Goal: Information Seeking & Learning: Learn about a topic

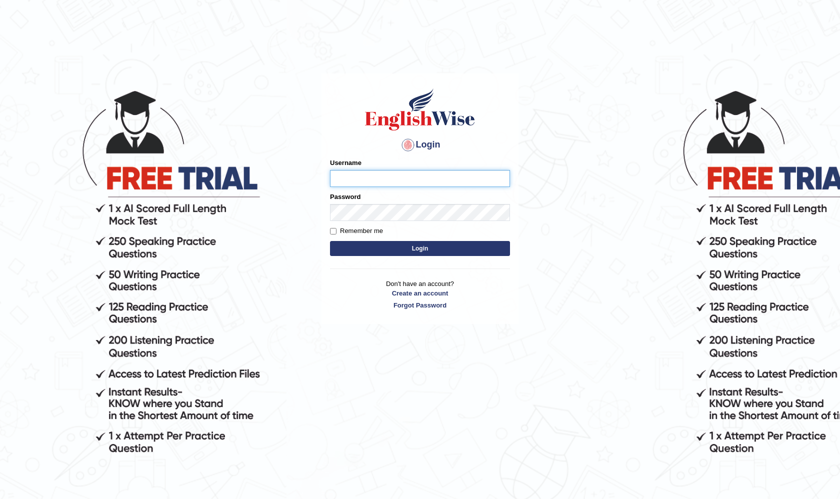
type input "nicadadole"
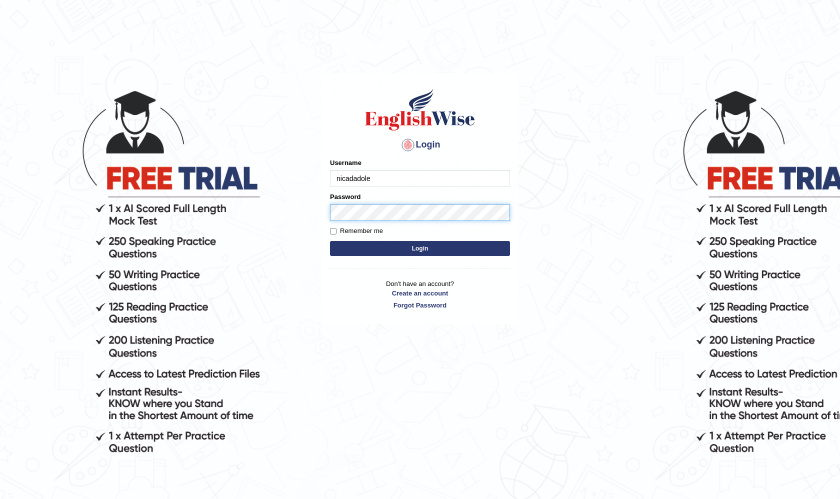
click at [420, 248] on button "Login" at bounding box center [420, 248] width 180 height 15
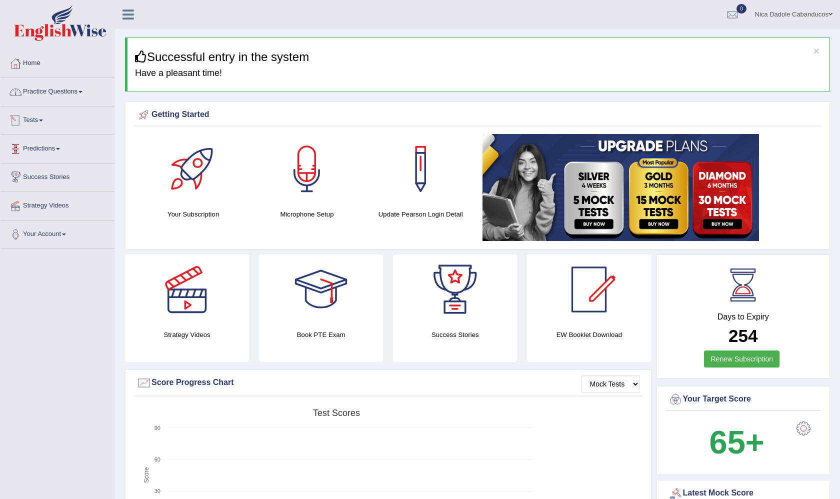
click at [51, 93] on link "Practice Questions" at bounding box center [57, 90] width 114 height 25
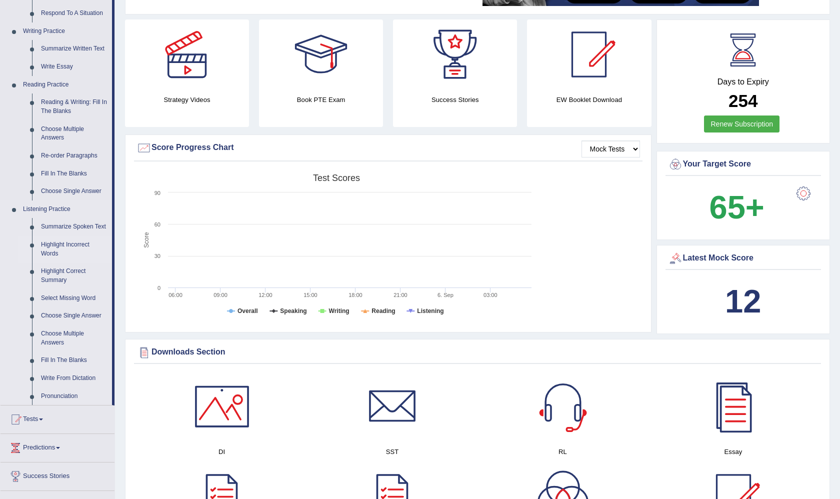
scroll to position [235, 0]
click at [53, 167] on link "Fill In The Blanks" at bounding box center [73, 173] width 75 height 18
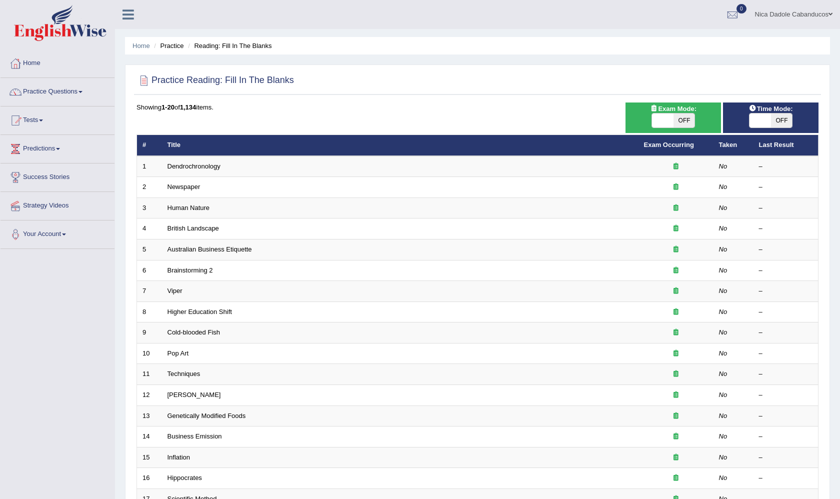
click at [765, 124] on span at bounding box center [759, 120] width 21 height 14
checkbox input "true"
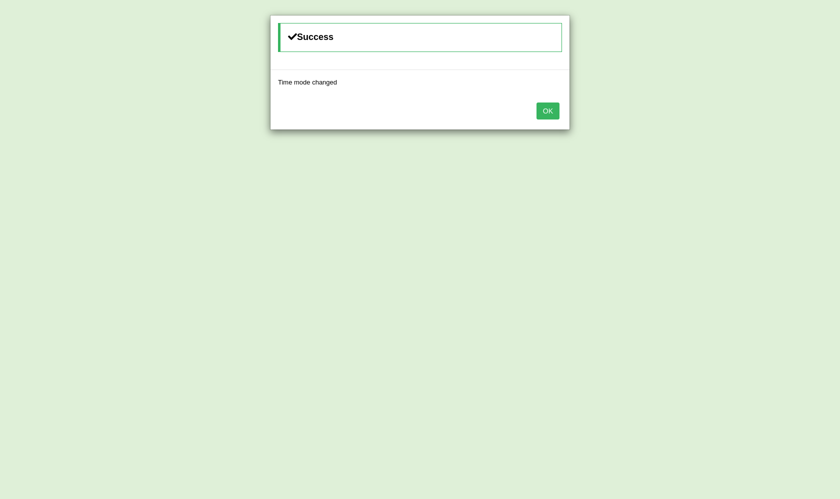
click at [548, 110] on button "OK" at bounding box center [547, 110] width 23 height 17
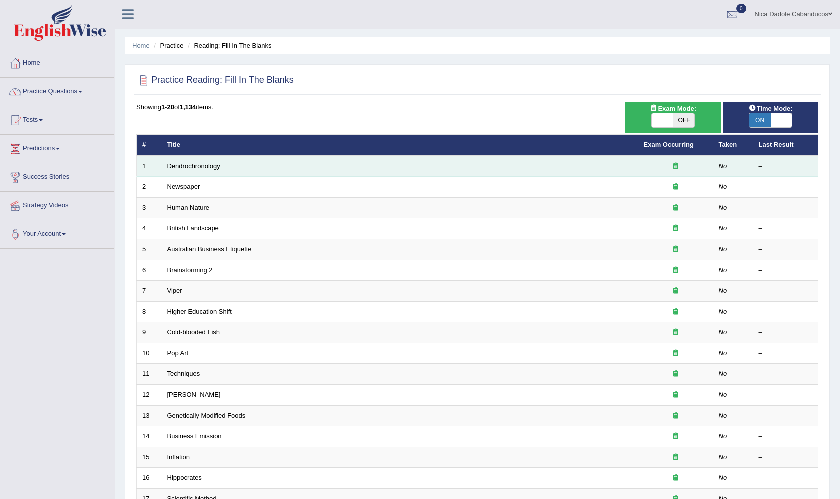
click at [201, 168] on link "Dendrochronology" at bounding box center [193, 165] width 53 height 7
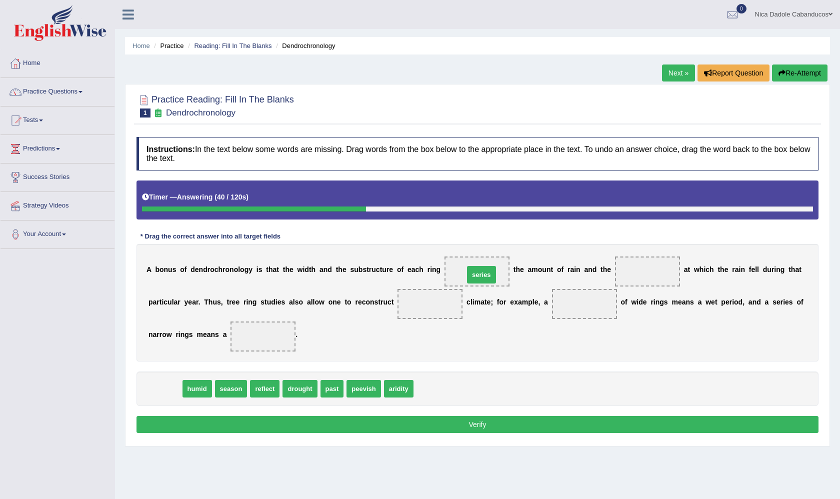
drag, startPoint x: 173, startPoint y: 382, endPoint x: 490, endPoint y: 267, distance: 337.6
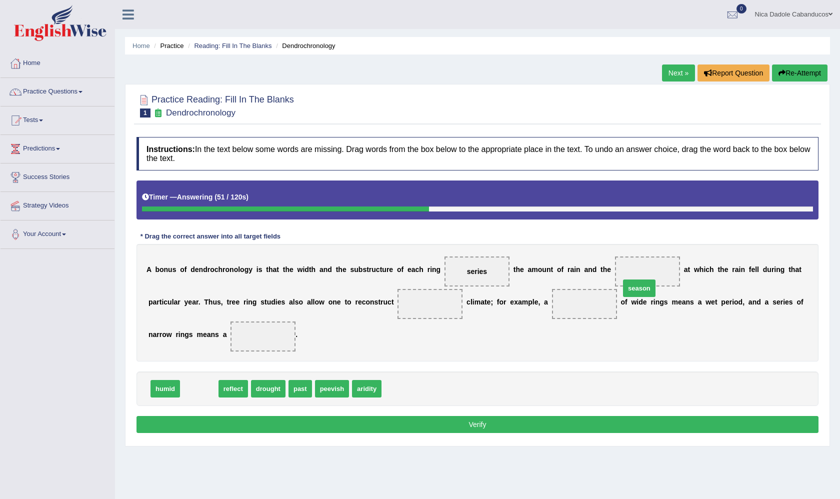
drag, startPoint x: 201, startPoint y: 390, endPoint x: 650, endPoint y: 283, distance: 460.8
drag, startPoint x: 206, startPoint y: 387, endPoint x: 224, endPoint y: 388, distance: 17.5
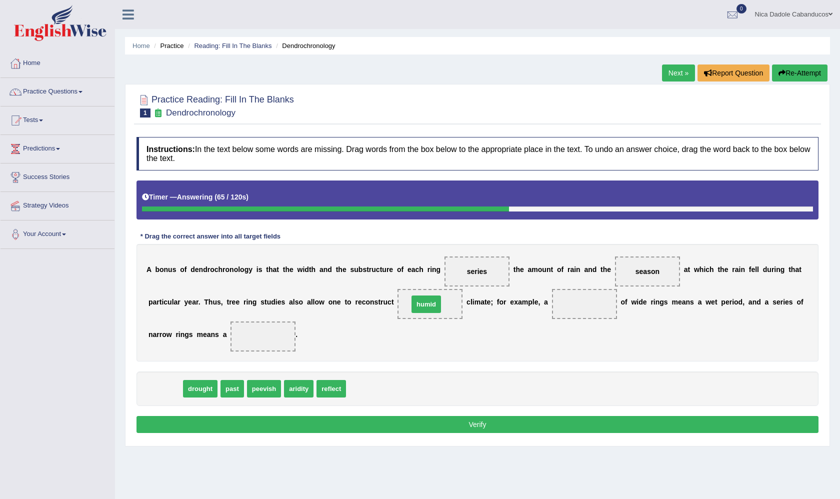
drag, startPoint x: 159, startPoint y: 388, endPoint x: 419, endPoint y: 303, distance: 273.3
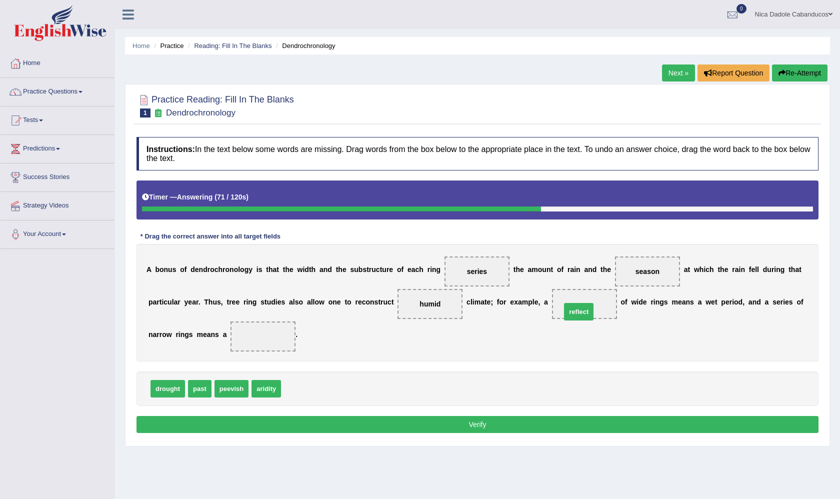
drag, startPoint x: 296, startPoint y: 390, endPoint x: 576, endPoint y: 312, distance: 290.6
drag, startPoint x: 221, startPoint y: 391, endPoint x: 237, endPoint y: 343, distance: 50.1
click at [297, 416] on button "Verify" at bounding box center [477, 424] width 682 height 17
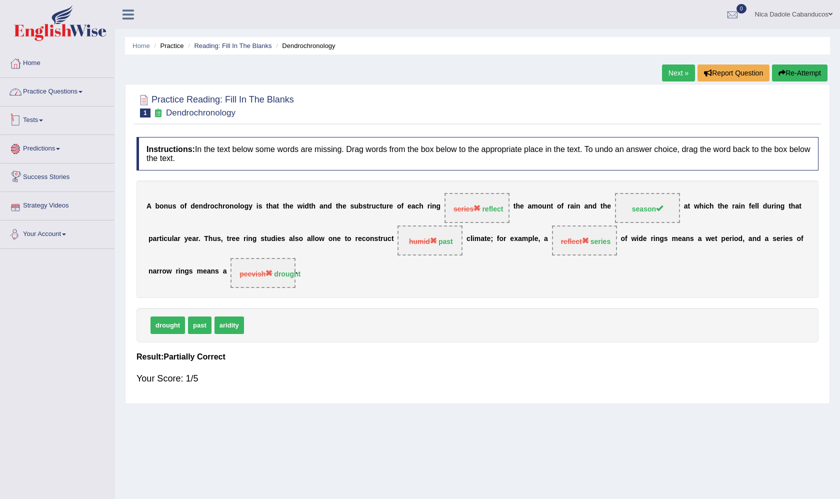
click at [71, 90] on link "Practice Questions" at bounding box center [57, 90] width 114 height 25
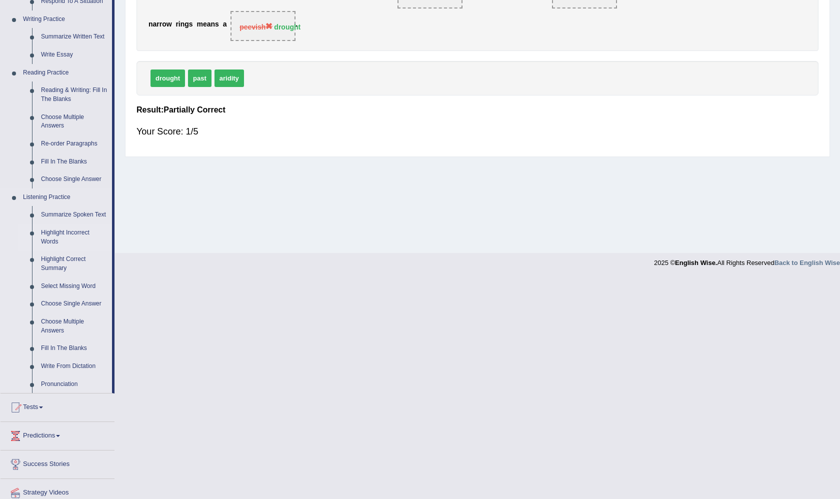
scroll to position [245, 0]
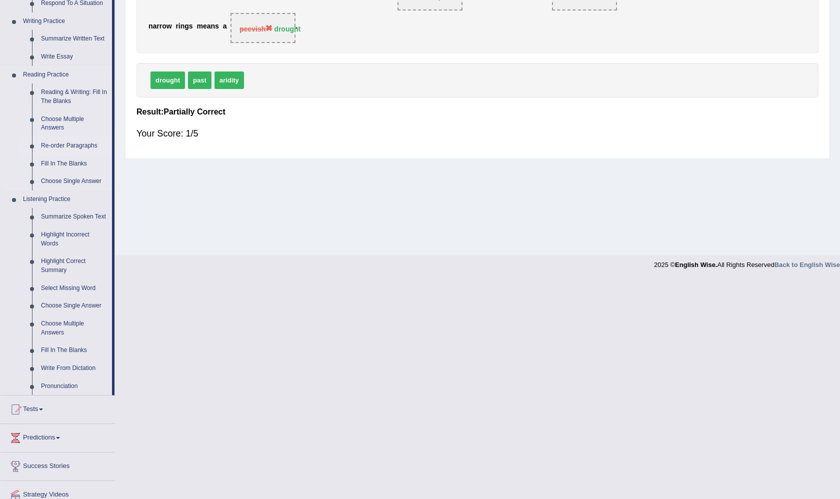
click at [66, 141] on link "Re-order Paragraphs" at bounding box center [73, 146] width 75 height 18
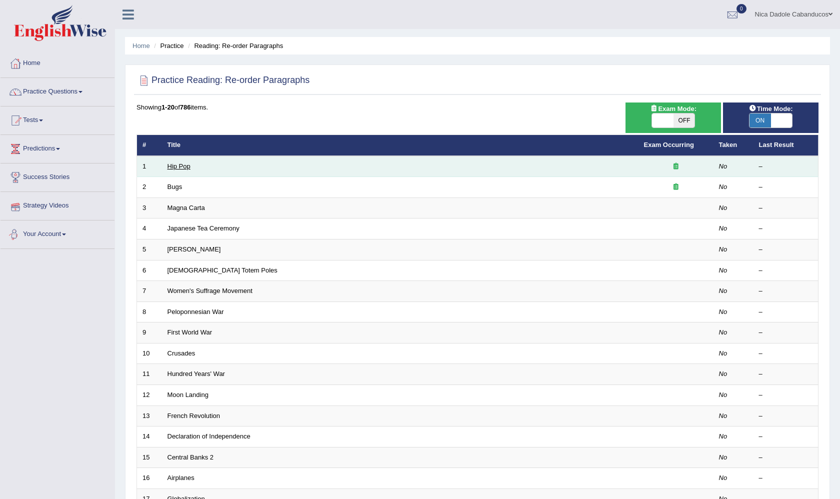
click at [182, 163] on link "Hip Pop" at bounding box center [178, 165] width 23 height 7
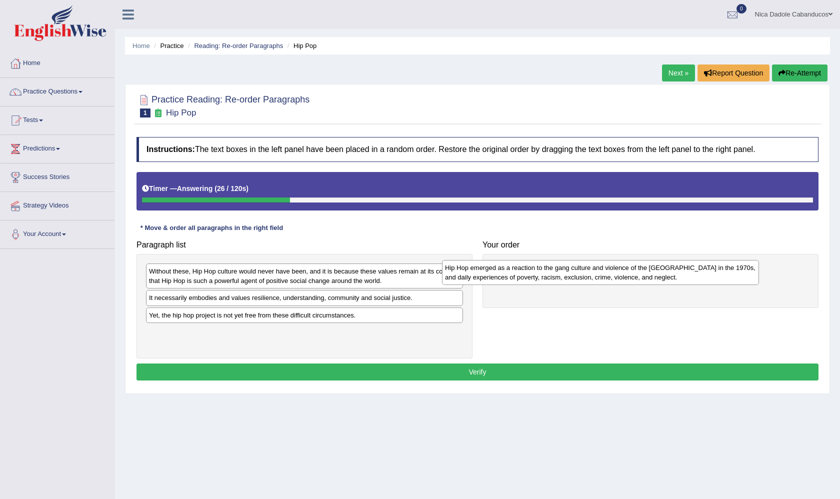
drag, startPoint x: 223, startPoint y: 269, endPoint x: 535, endPoint y: 271, distance: 311.4
click at [535, 271] on div "Hip Hop emerged as a reaction to the gang culture and violence of the South Bro…" at bounding box center [600, 272] width 317 height 25
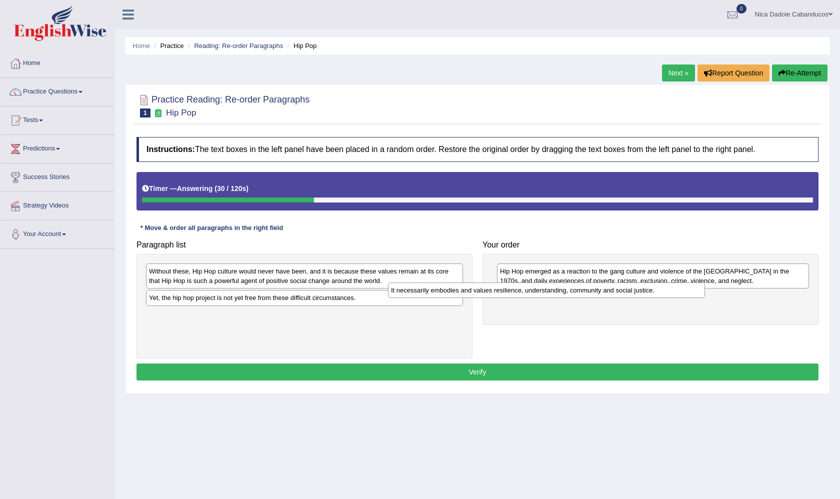
drag, startPoint x: 288, startPoint y: 297, endPoint x: 537, endPoint y: 289, distance: 248.5
click at [537, 289] on div "It necessarily embodies and values resilience, understanding, community and soc…" at bounding box center [546, 289] width 317 height 15
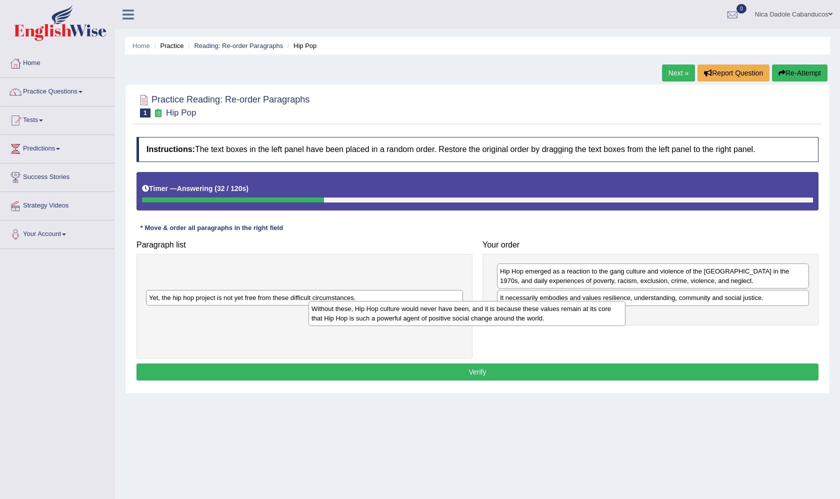
drag, startPoint x: 328, startPoint y: 269, endPoint x: 492, endPoint y: 307, distance: 168.4
click at [492, 307] on div "Without these, Hip Hop culture would never have been, and it is because these v…" at bounding box center [466, 313] width 317 height 25
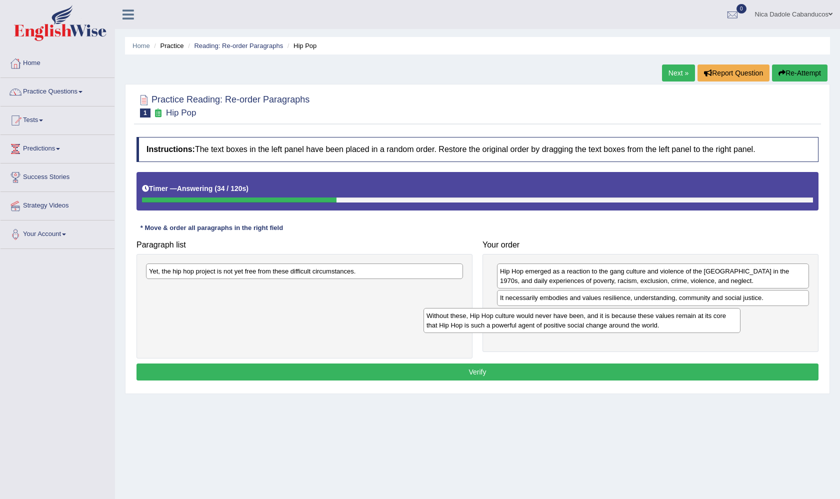
drag, startPoint x: 383, startPoint y: 277, endPoint x: 661, endPoint y: 322, distance: 281.0
click at [661, 322] on div "Without these, Hip Hop culture would never have been, and it is because these v…" at bounding box center [581, 320] width 317 height 25
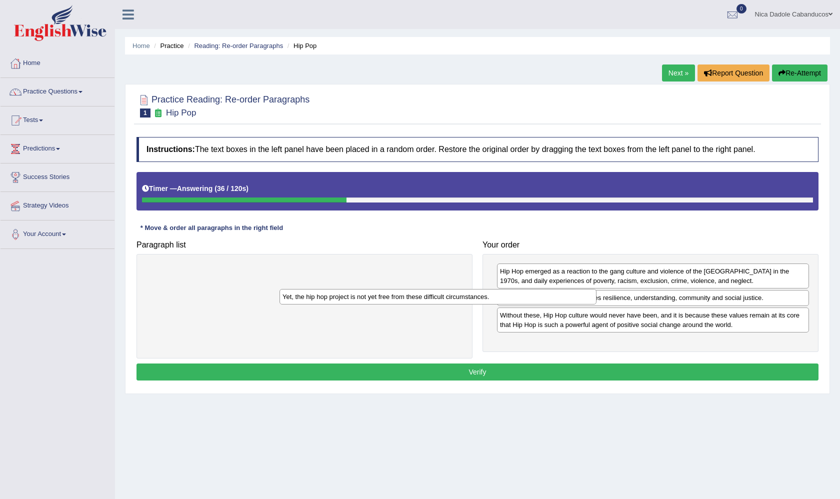
drag, startPoint x: 441, startPoint y: 273, endPoint x: 574, endPoint y: 298, distance: 135.8
click at [574, 298] on div "Yet, the hip hop project is not yet free from these difficult circumstances." at bounding box center [437, 296] width 317 height 15
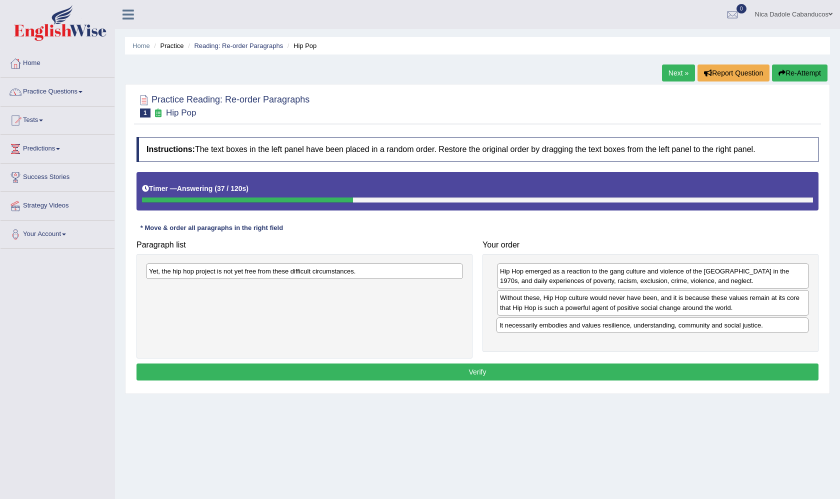
drag, startPoint x: 574, startPoint y: 298, endPoint x: 404, endPoint y: 319, distance: 171.2
click at [496, 319] on div "It necessarily embodies and values resilience, understanding, community and soc…" at bounding box center [652, 324] width 312 height 15
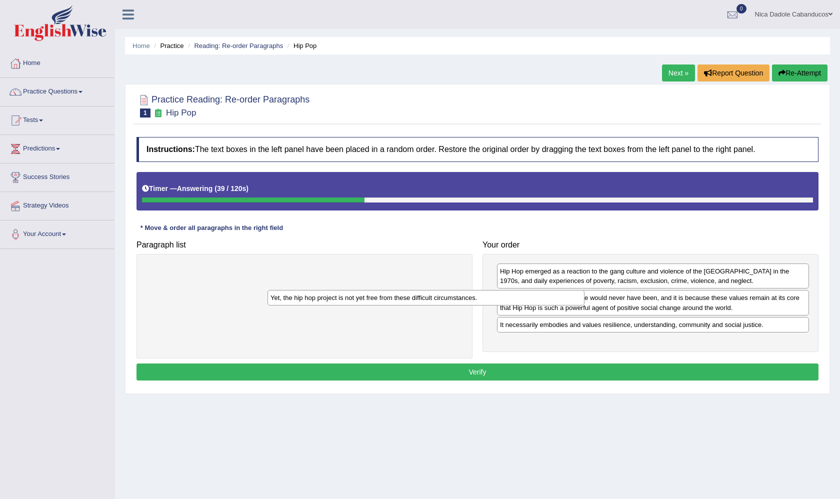
drag, startPoint x: 400, startPoint y: 273, endPoint x: 521, endPoint y: 299, distance: 124.1
click at [521, 299] on div "Yet, the hip hop project is not yet free from these difficult circumstances." at bounding box center [425, 297] width 317 height 15
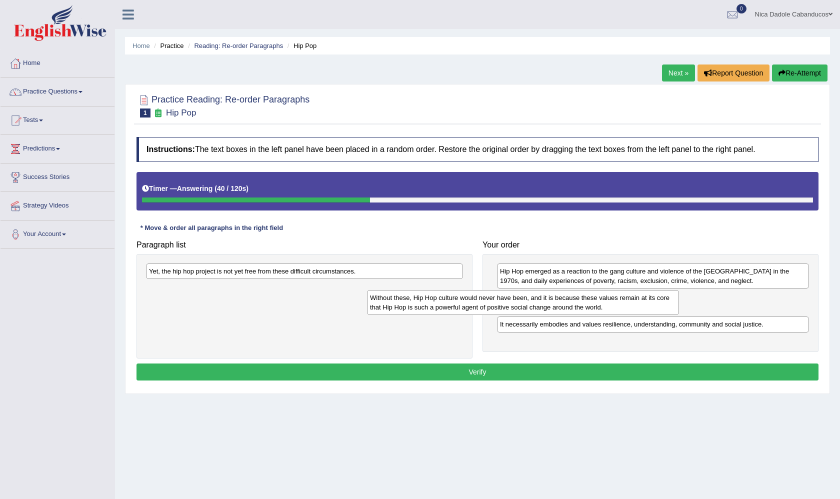
drag, startPoint x: 522, startPoint y: 302, endPoint x: 359, endPoint y: 302, distance: 163.0
click at [367, 302] on div "Without these, Hip Hop culture would never have been, and it is because these v…" at bounding box center [523, 302] width 312 height 25
drag, startPoint x: 538, startPoint y: 310, endPoint x: 287, endPoint y: 300, distance: 251.6
click at [338, 300] on div "Without these, Hip Hop culture would never have been, and it is because these v…" at bounding box center [494, 302] width 312 height 25
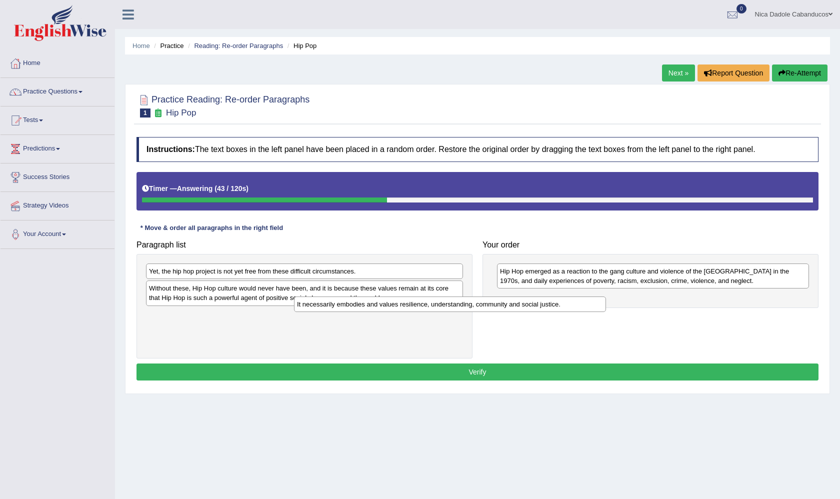
drag, startPoint x: 532, startPoint y: 298, endPoint x: 243, endPoint y: 316, distance: 289.5
click at [294, 312] on div "It necessarily embodies and values resilience, understanding, community and soc…" at bounding box center [450, 303] width 312 height 15
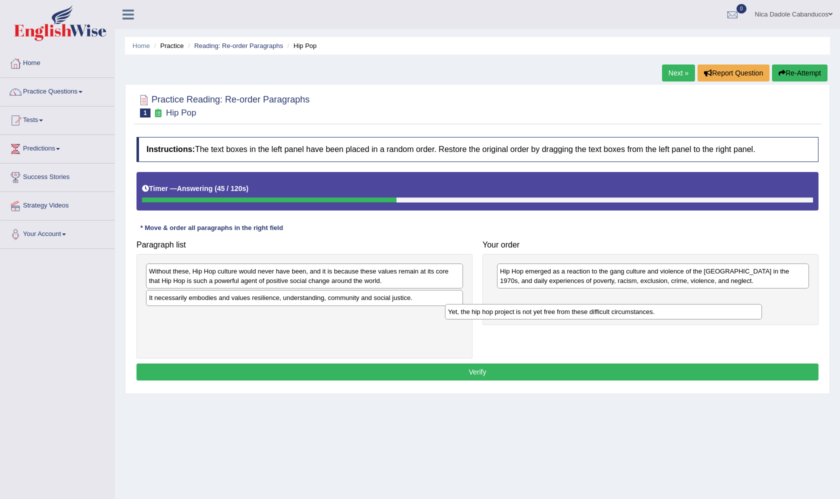
drag, startPoint x: 256, startPoint y: 275, endPoint x: 569, endPoint y: 306, distance: 314.9
click at [569, 306] on div "Yet, the hip hop project is not yet free from these difficult circumstances." at bounding box center [603, 311] width 317 height 15
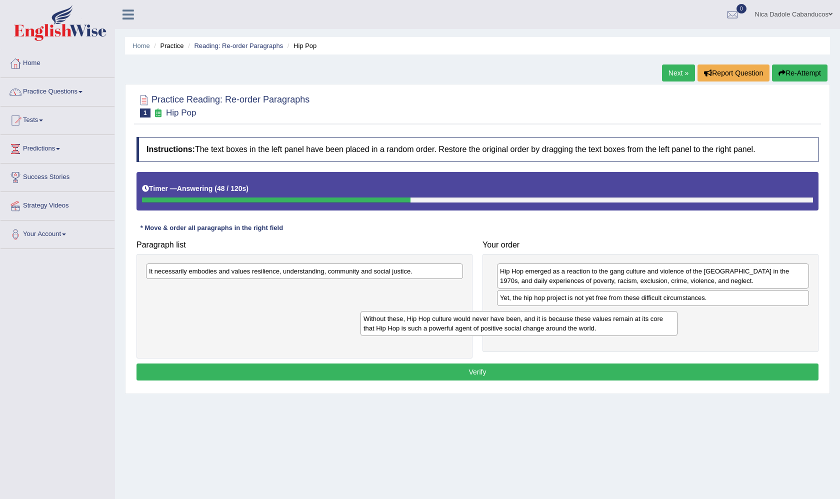
drag, startPoint x: 397, startPoint y: 280, endPoint x: 614, endPoint y: 328, distance: 222.1
click at [613, 328] on div "Without these, Hip Hop culture would never have been, and it is because these v…" at bounding box center [518, 323] width 317 height 25
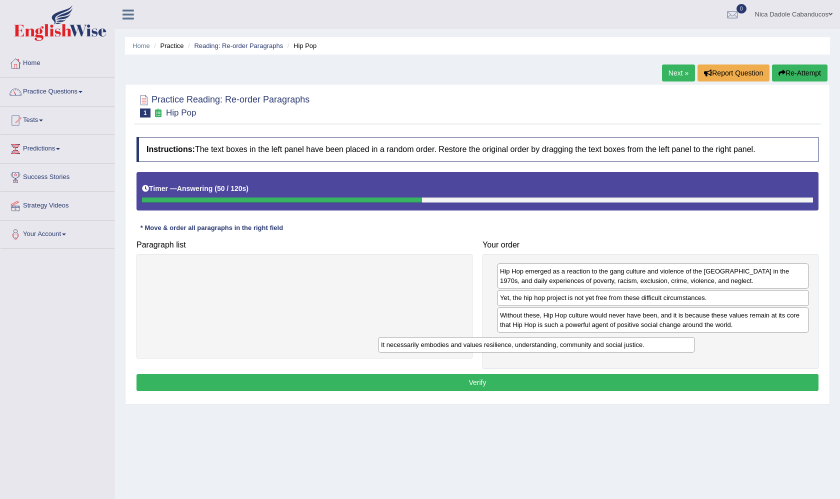
drag, startPoint x: 335, startPoint y: 271, endPoint x: 567, endPoint y: 344, distance: 243.3
click at [567, 344] on div "It necessarily embodies and values resilience, understanding, community and soc…" at bounding box center [536, 344] width 317 height 15
click at [529, 384] on button "Verify" at bounding box center [477, 382] width 682 height 17
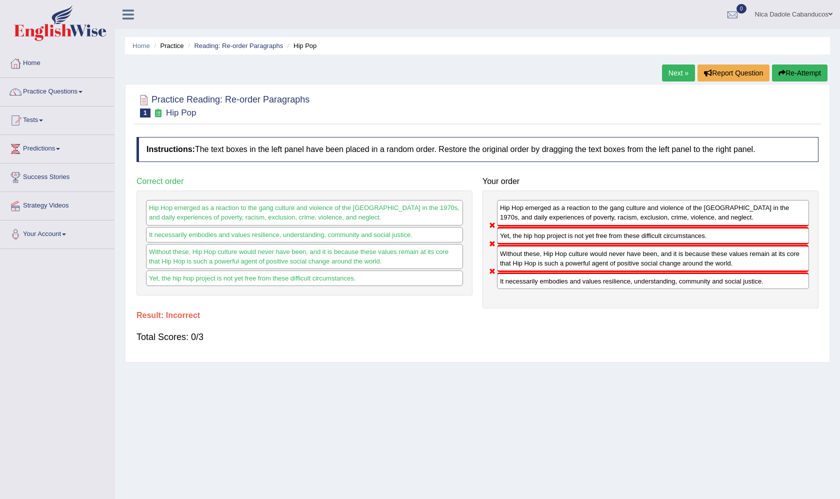
click at [672, 71] on link "Next »" at bounding box center [678, 72] width 33 height 17
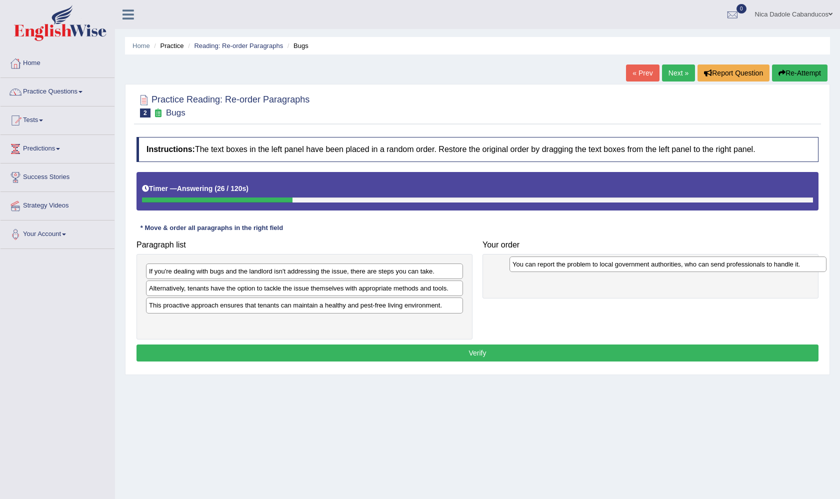
drag, startPoint x: 272, startPoint y: 270, endPoint x: 635, endPoint y: 263, distance: 363.5
click at [635, 263] on div "You can report the problem to local government authorities, who can send profes…" at bounding box center [667, 263] width 317 height 15
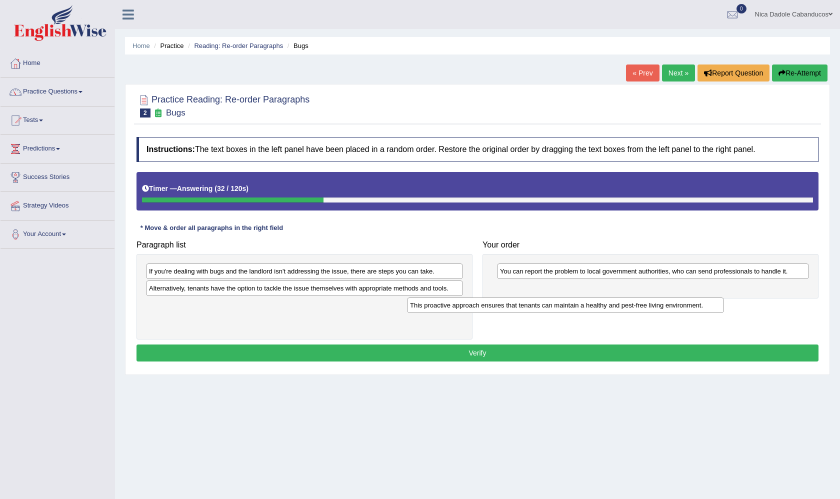
drag, startPoint x: 290, startPoint y: 306, endPoint x: 563, endPoint y: 288, distance: 273.5
click at [563, 297] on div "This proactive approach ensures that tenants can maintain a healthy and pest-fr…" at bounding box center [565, 304] width 317 height 15
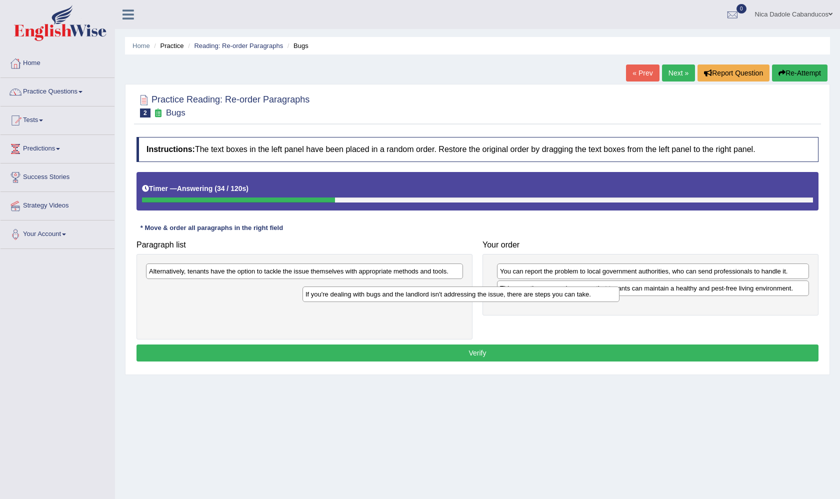
drag, startPoint x: 308, startPoint y: 268, endPoint x: 476, endPoint y: 309, distance: 173.2
click at [476, 302] on div "If you're dealing with bugs and the landlord isn't addressing the issue, there …" at bounding box center [460, 293] width 317 height 15
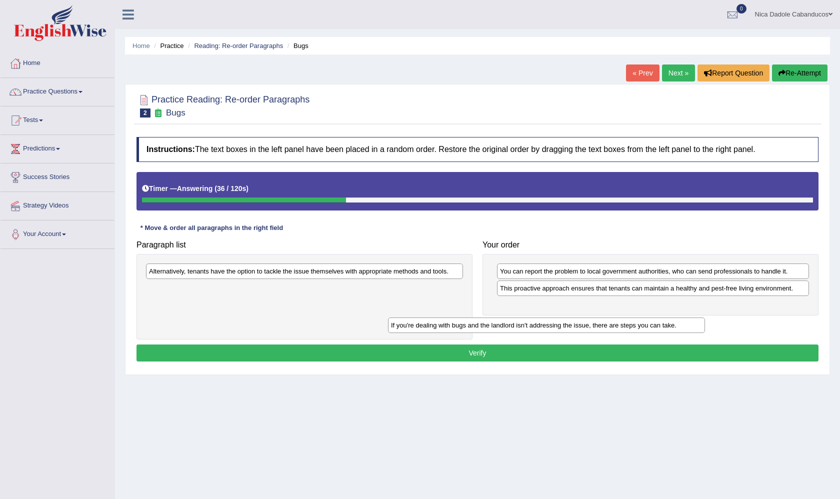
drag, startPoint x: 356, startPoint y: 292, endPoint x: 617, endPoint y: 316, distance: 262.1
click at [615, 317] on div "If you're dealing with bugs and the landlord isn't addressing the issue, there …" at bounding box center [546, 324] width 317 height 15
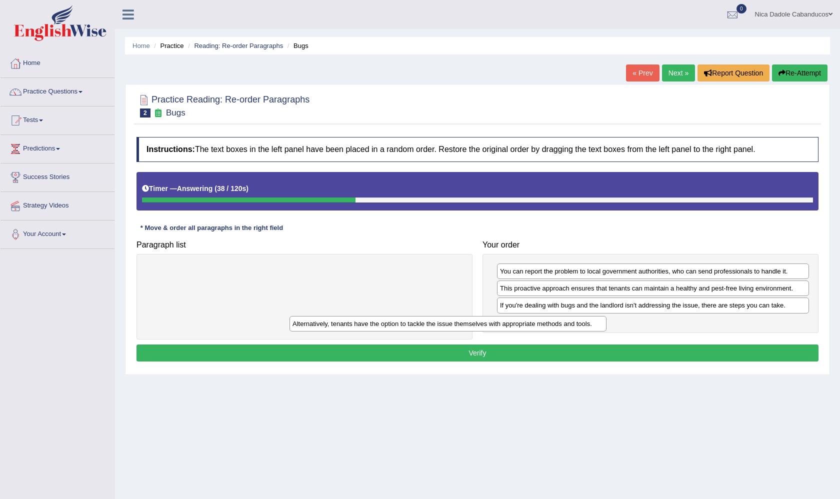
drag, startPoint x: 440, startPoint y: 270, endPoint x: 613, endPoint y: 328, distance: 181.9
click at [606, 327] on div "Alternatively, tenants have the option to tackle the issue themselves with appr…" at bounding box center [447, 323] width 317 height 15
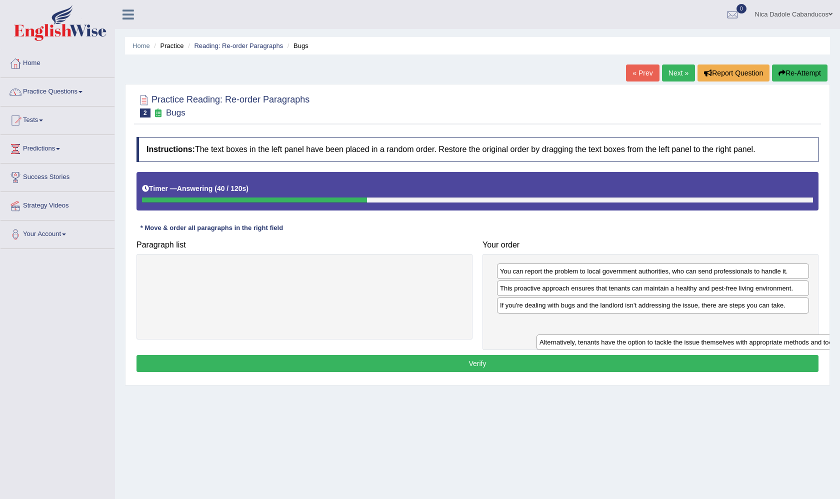
drag, startPoint x: 449, startPoint y: 275, endPoint x: 789, endPoint y: 311, distance: 342.3
click at [789, 334] on div "Alternatively, tenants have the option to tackle the issue themselves with appr…" at bounding box center [694, 341] width 317 height 15
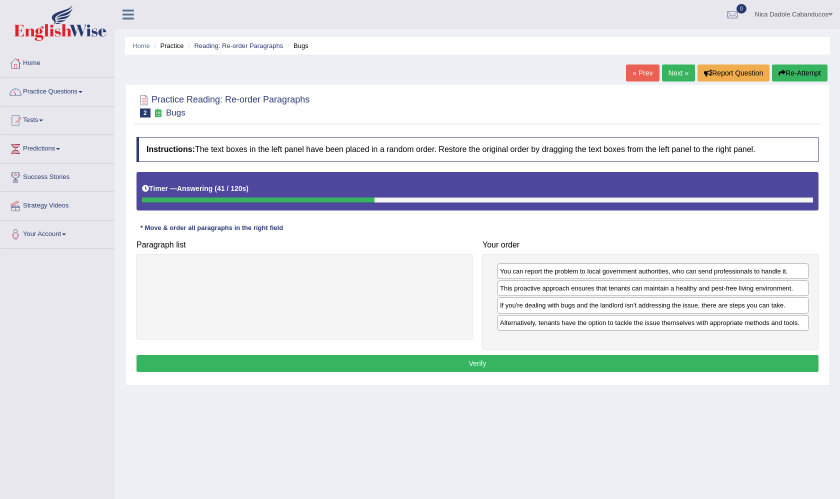
click at [687, 364] on button "Verify" at bounding box center [477, 363] width 682 height 17
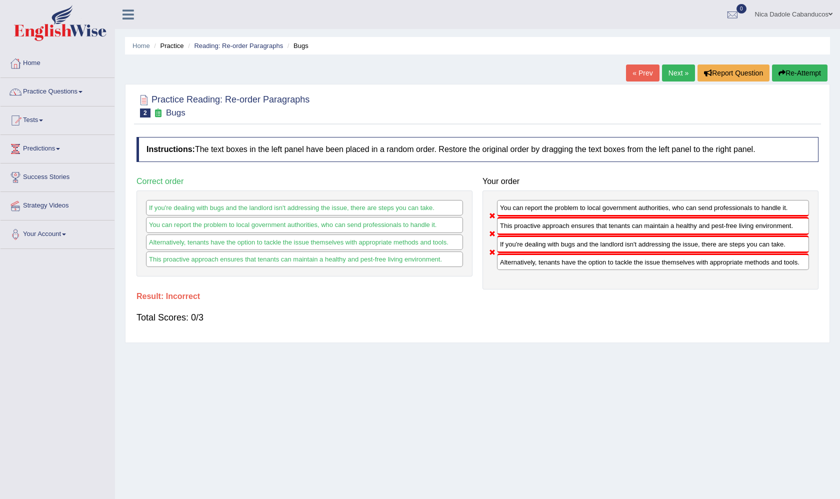
click at [671, 81] on div "« Prev Next » Report Question Re-Attempt" at bounding box center [728, 73] width 204 height 19
click at [684, 75] on link "Next »" at bounding box center [678, 72] width 33 height 17
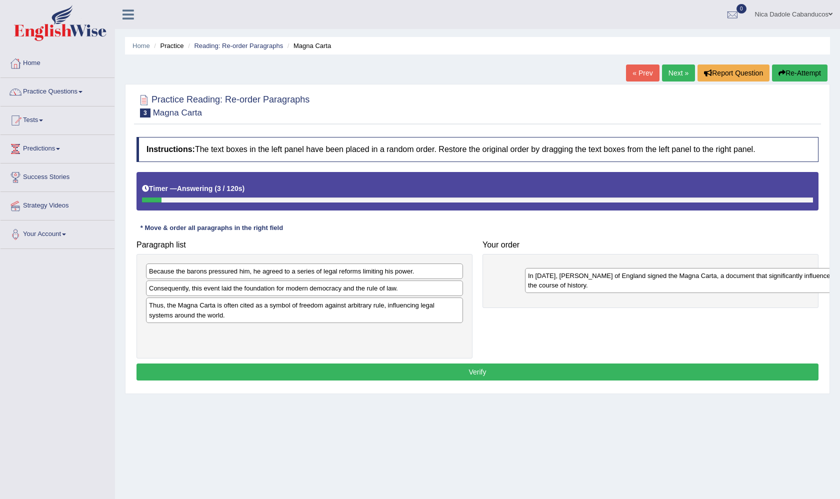
drag, startPoint x: 225, startPoint y: 298, endPoint x: 581, endPoint y: 256, distance: 358.3
click at [582, 268] on div "In 1215, King John of England signed the Magna Carta, a document that significa…" at bounding box center [683, 280] width 317 height 25
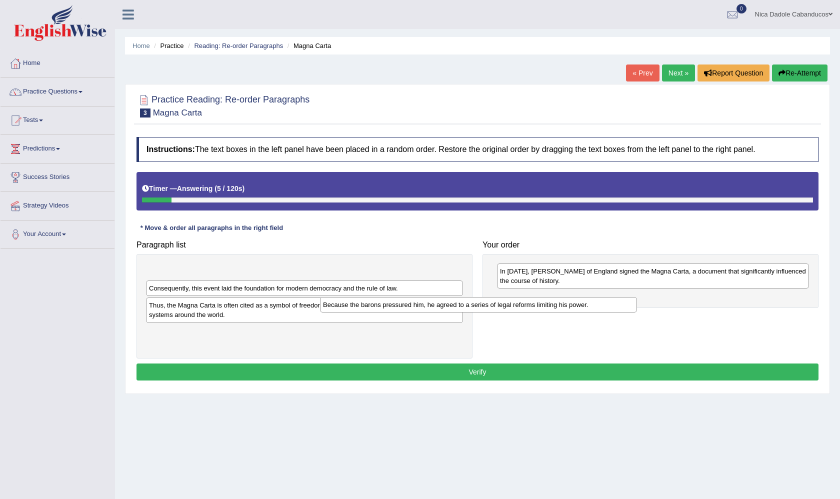
drag, startPoint x: 360, startPoint y: 268, endPoint x: 536, endPoint y: 300, distance: 178.3
click at [536, 301] on div "Because the barons pressured him, he agreed to a series of legal reforms limiti…" at bounding box center [478, 304] width 317 height 15
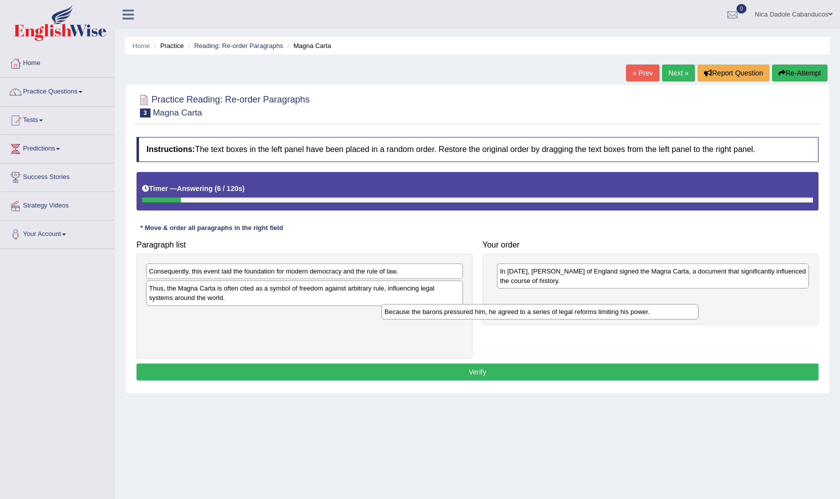
drag, startPoint x: 406, startPoint y: 274, endPoint x: 641, endPoint y: 315, distance: 238.9
click at [641, 315] on div "Because the barons pressured him, he agreed to a series of legal reforms limiti…" at bounding box center [539, 311] width 317 height 15
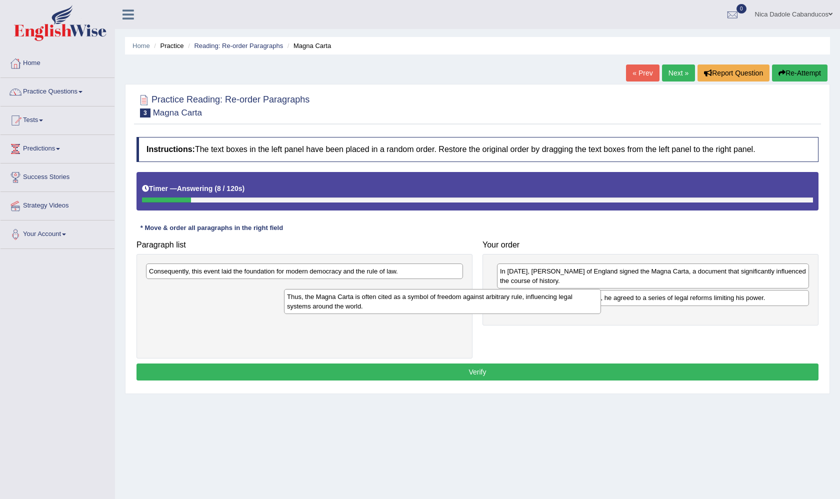
drag, startPoint x: 367, startPoint y: 289, endPoint x: 564, endPoint y: 325, distance: 200.7
click at [563, 314] on div "Thus, the Magna Carta is often cited as a symbol of freedom against arbitrary r…" at bounding box center [442, 301] width 317 height 25
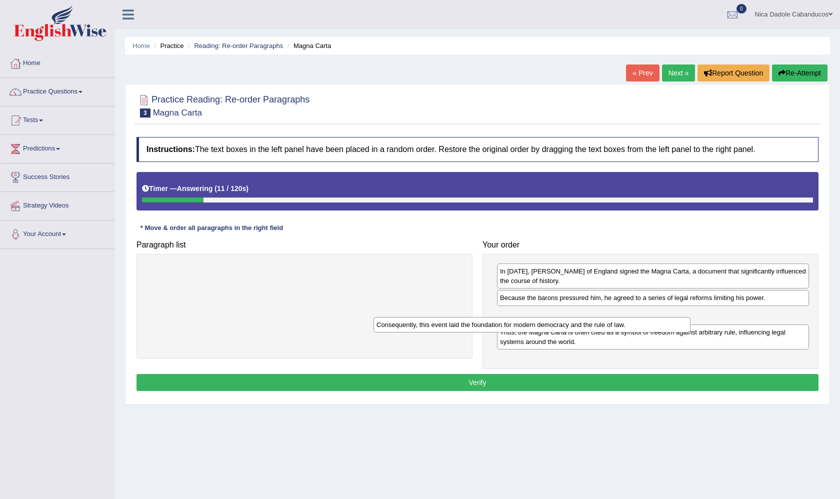
drag, startPoint x: 398, startPoint y: 267, endPoint x: 636, endPoint y: 314, distance: 242.4
click at [636, 317] on div "Consequently, this event laid the foundation for modern democracy and the rule …" at bounding box center [531, 324] width 317 height 15
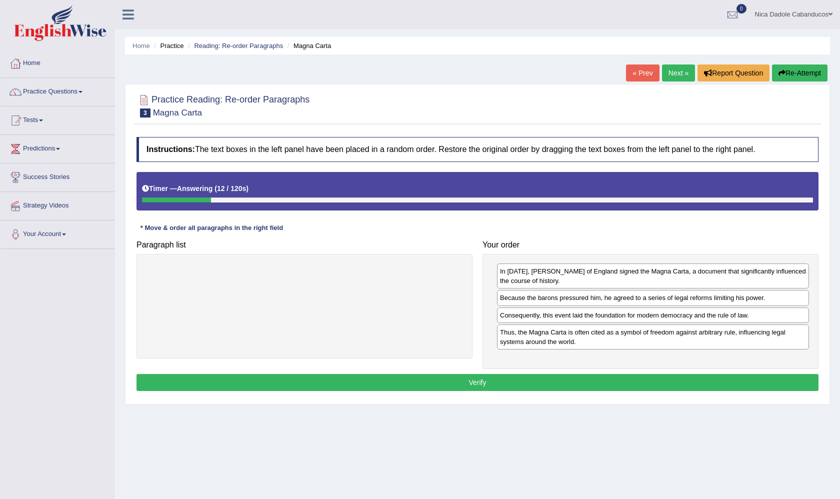
click at [602, 379] on button "Verify" at bounding box center [477, 382] width 682 height 17
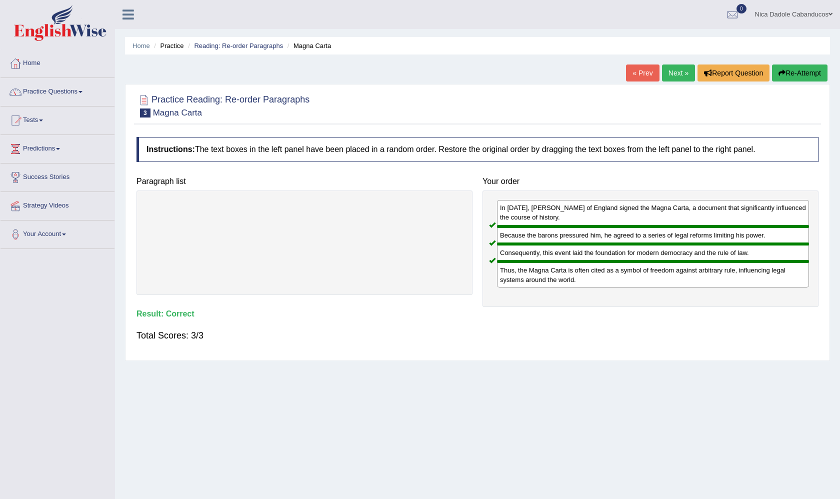
click at [675, 75] on link "Next »" at bounding box center [678, 72] width 33 height 17
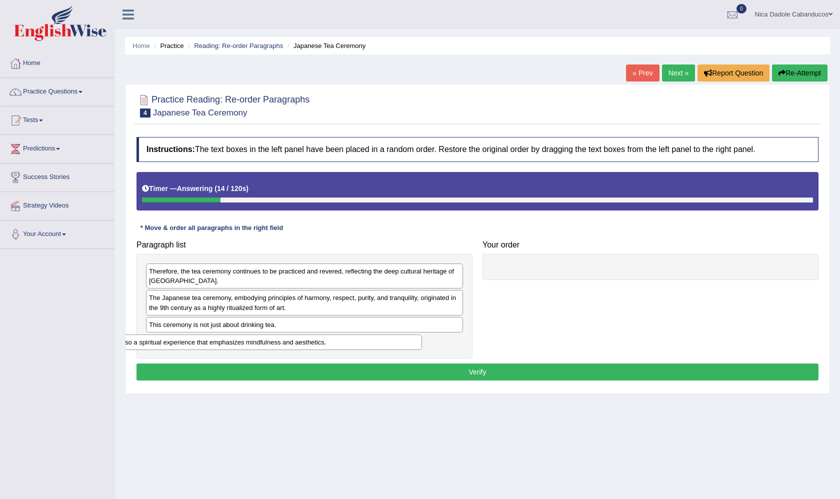
drag, startPoint x: 323, startPoint y: 322, endPoint x: 282, endPoint y: 340, distance: 44.8
click at [282, 340] on div "It is also a spiritual experience that emphasizes mindfulness and aesthetics." at bounding box center [263, 341] width 317 height 15
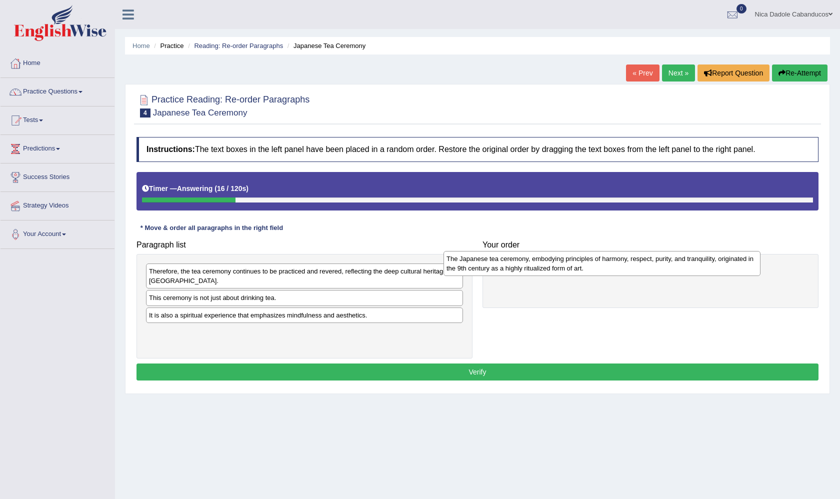
drag, startPoint x: 277, startPoint y: 303, endPoint x: 575, endPoint y: 264, distance: 300.0
click at [575, 264] on div "The Japanese tea ceremony, embodying principles of harmony, respect, purity, an…" at bounding box center [601, 263] width 317 height 25
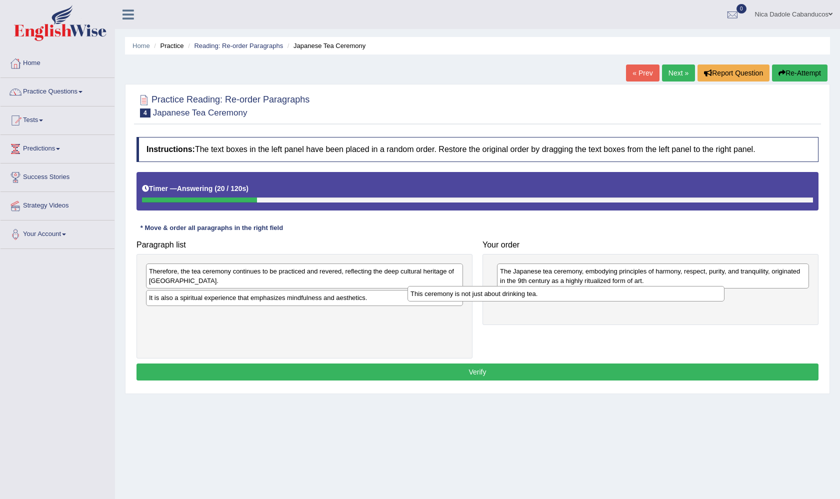
drag, startPoint x: 344, startPoint y: 295, endPoint x: 605, endPoint y: 291, distance: 261.5
click at [605, 291] on div "This ceremony is not just about drinking tea." at bounding box center [565, 293] width 317 height 15
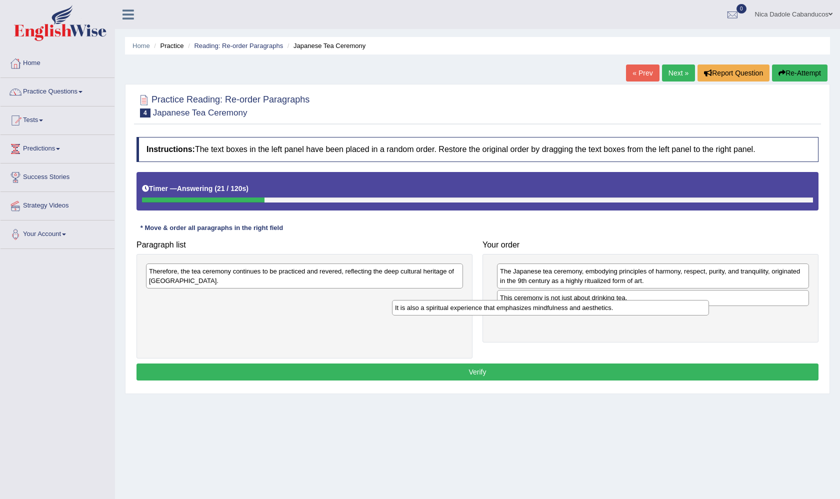
drag, startPoint x: 335, startPoint y: 294, endPoint x: 581, endPoint y: 304, distance: 246.1
click at [581, 304] on div "It is also a spiritual experience that emphasizes mindfulness and aesthetics." at bounding box center [550, 307] width 317 height 15
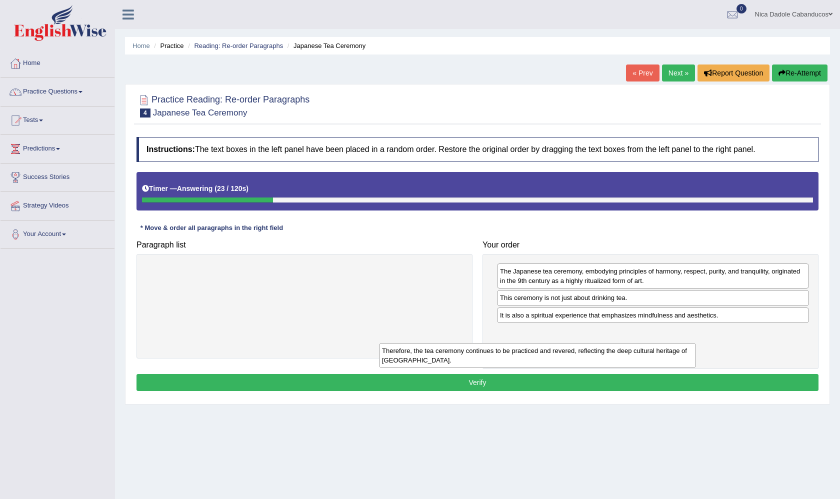
drag, startPoint x: 370, startPoint y: 281, endPoint x: 610, endPoint y: 345, distance: 248.4
click at [610, 345] on div "Therefore, the tea ceremony continues to be practiced and revered, reflecting t…" at bounding box center [537, 355] width 317 height 25
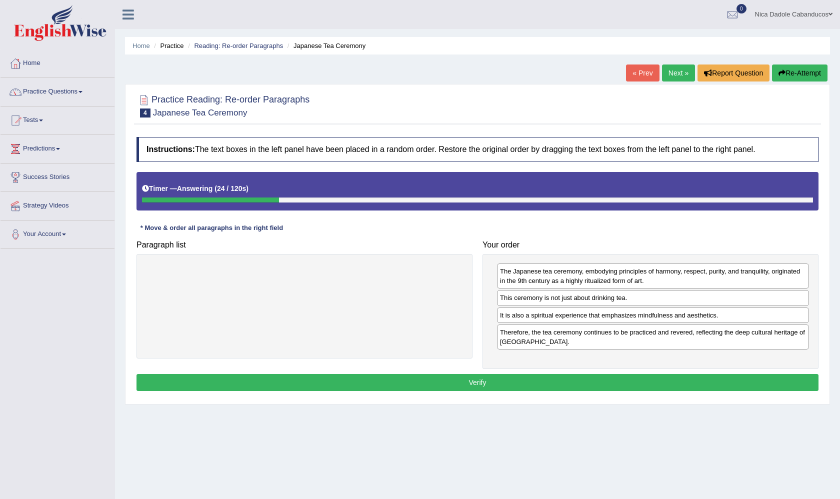
click at [561, 380] on button "Verify" at bounding box center [477, 382] width 682 height 17
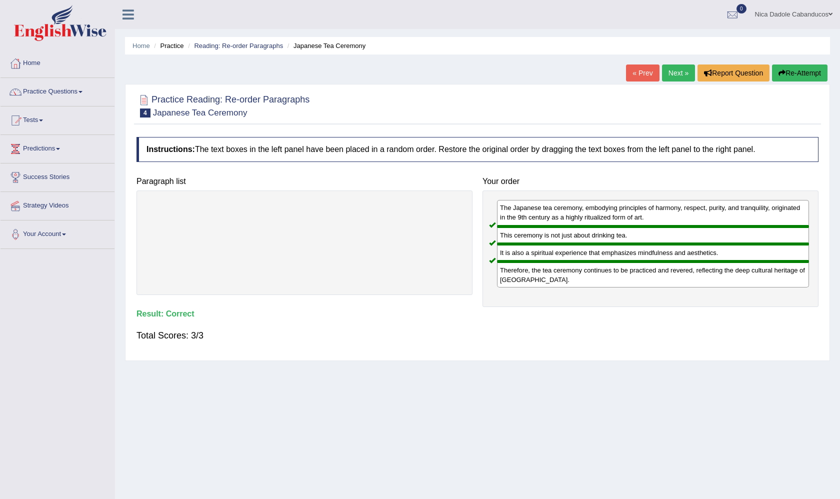
click at [672, 65] on link "Next »" at bounding box center [678, 72] width 33 height 17
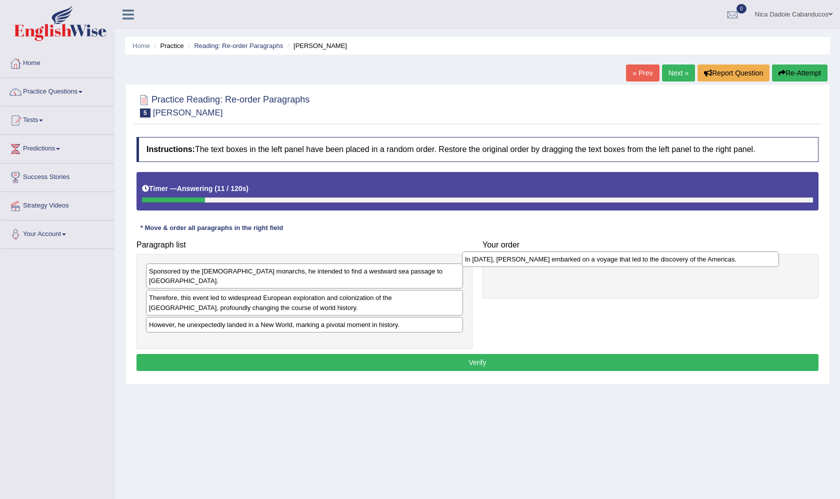
drag, startPoint x: 306, startPoint y: 327, endPoint x: 622, endPoint y: 254, distance: 324.3
click at [622, 254] on div "In 1492, Christopher Columbus embarked on a voyage that led to the discovery of…" at bounding box center [620, 258] width 317 height 15
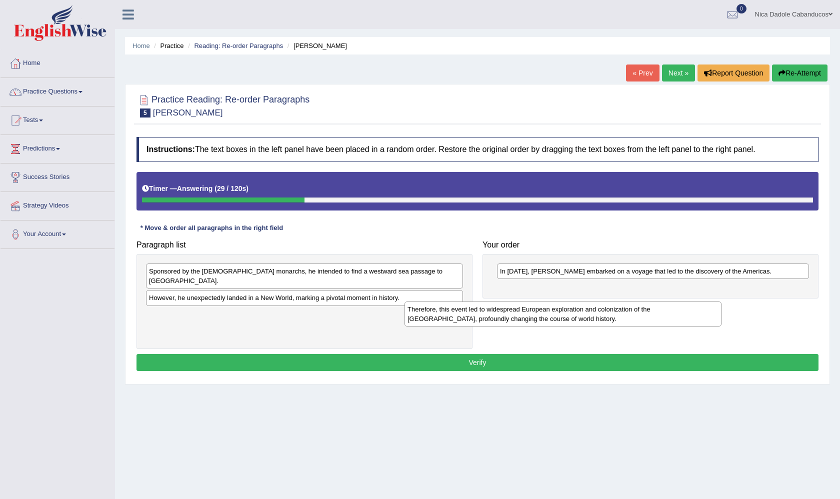
drag, startPoint x: 289, startPoint y: 293, endPoint x: 576, endPoint y: 308, distance: 287.3
click at [576, 308] on div "Therefore, this event led to widespread European exploration and colonization o…" at bounding box center [562, 313] width 317 height 25
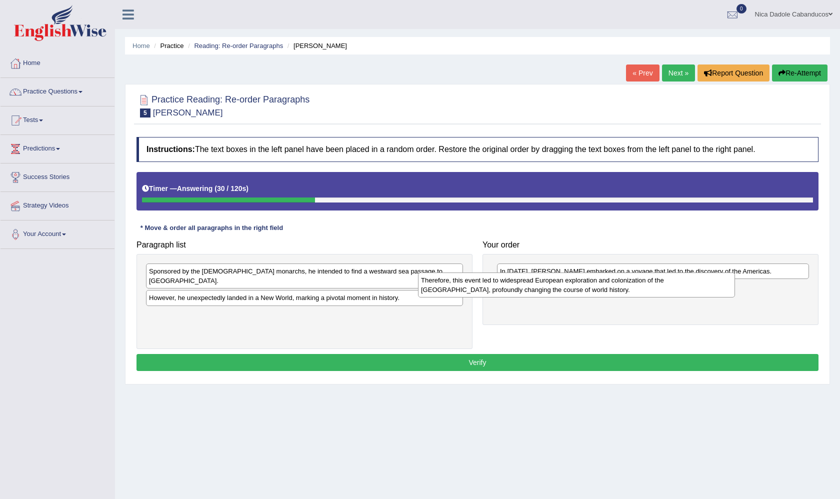
drag, startPoint x: 430, startPoint y: 308, endPoint x: 732, endPoint y: 284, distance: 303.4
click at [732, 284] on div "Therefore, this event led to widespread European exploration and colonization o…" at bounding box center [576, 284] width 317 height 25
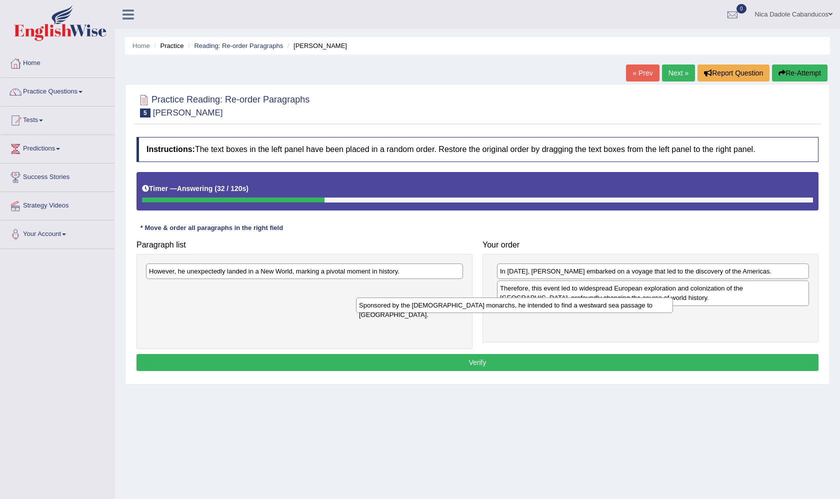
drag, startPoint x: 352, startPoint y: 274, endPoint x: 562, endPoint y: 308, distance: 212.7
click at [562, 308] on div "Sponsored by the Spanish monarchs, he intended to find a westward sea passage t…" at bounding box center [514, 304] width 317 height 15
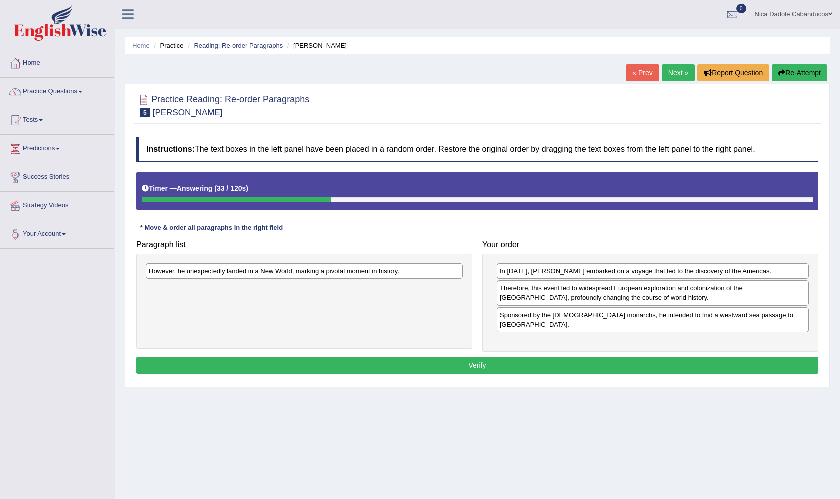
drag, startPoint x: 408, startPoint y: 281, endPoint x: 427, endPoint y: 259, distance: 29.8
click at [429, 259] on div "However, he unexpectedly landed in a New World, marking a pivotal moment in his…" at bounding box center [304, 301] width 336 height 95
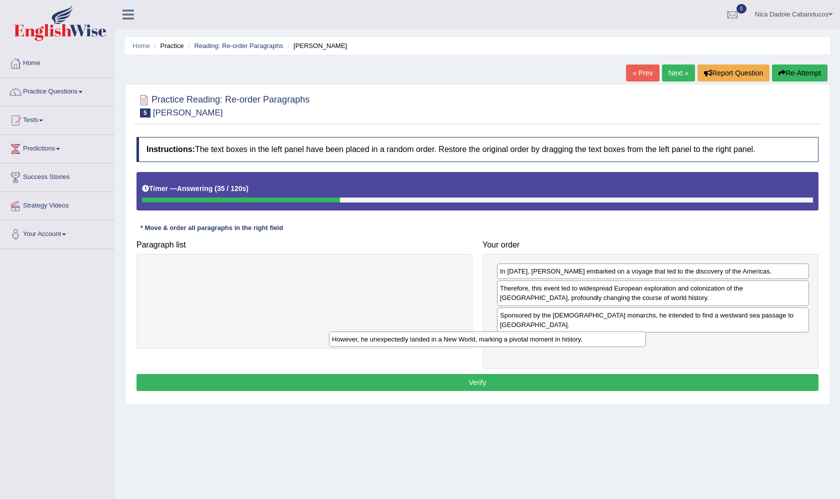
drag, startPoint x: 421, startPoint y: 268, endPoint x: 618, endPoint y: 326, distance: 205.3
click at [618, 331] on div "However, he unexpectedly landed in a New World, marking a pivotal moment in his…" at bounding box center [487, 338] width 317 height 15
click at [560, 378] on button "Verify" at bounding box center [477, 382] width 682 height 17
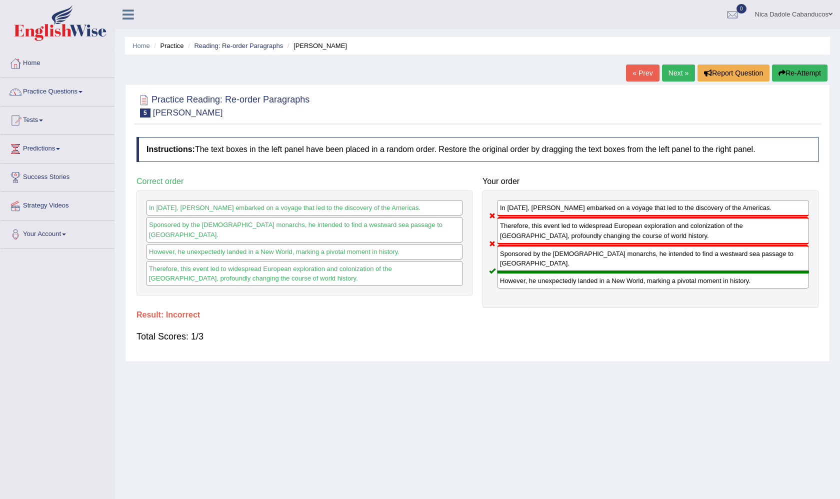
click at [673, 74] on link "Next »" at bounding box center [678, 72] width 33 height 17
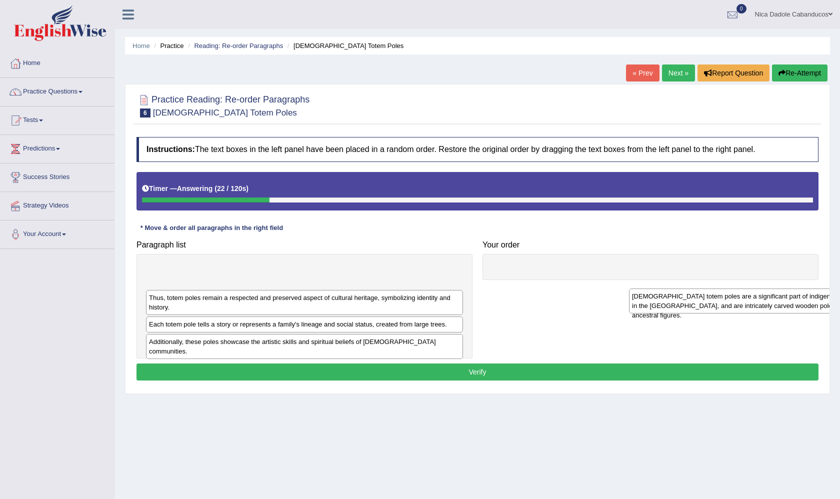
drag, startPoint x: 234, startPoint y: 268, endPoint x: 679, endPoint y: 280, distance: 445.5
click at [680, 288] on div "[DEMOGRAPHIC_DATA] totem poles are a significant part of indigenous cultures, e…" at bounding box center [787, 300] width 317 height 25
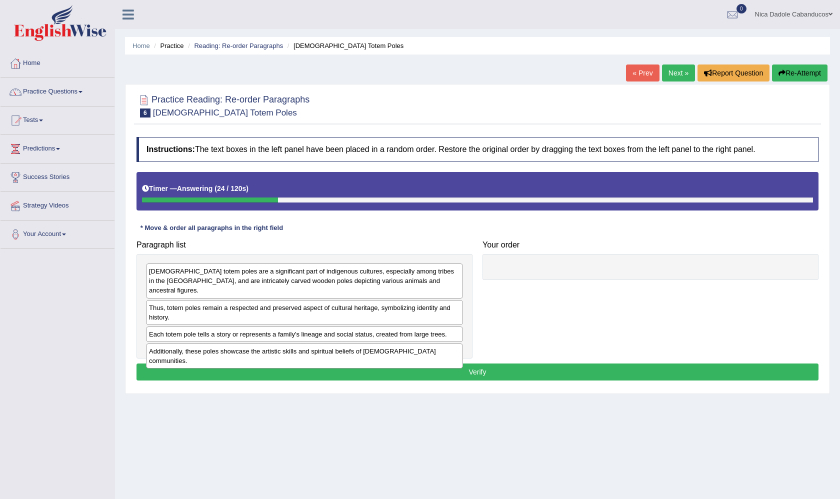
click at [578, 278] on div at bounding box center [650, 267] width 336 height 26
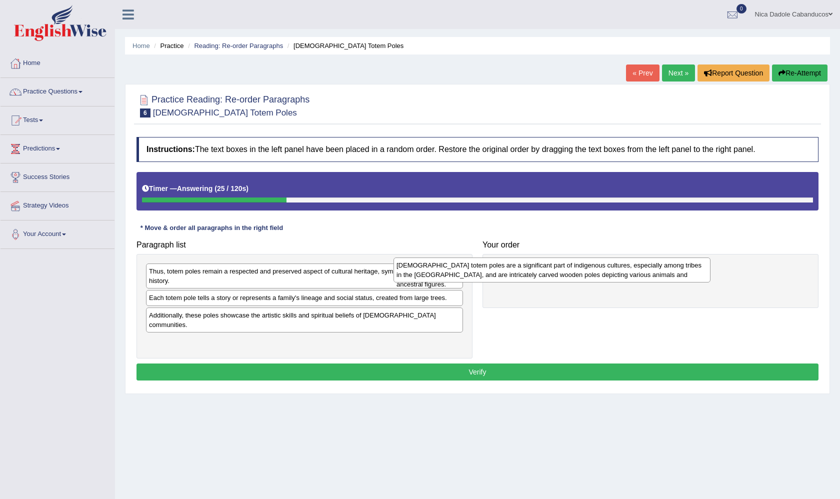
drag, startPoint x: 442, startPoint y: 275, endPoint x: 689, endPoint y: 269, distance: 246.5
click at [689, 269] on div "[DEMOGRAPHIC_DATA] totem poles are a significant part of indigenous cultures, e…" at bounding box center [551, 269] width 317 height 25
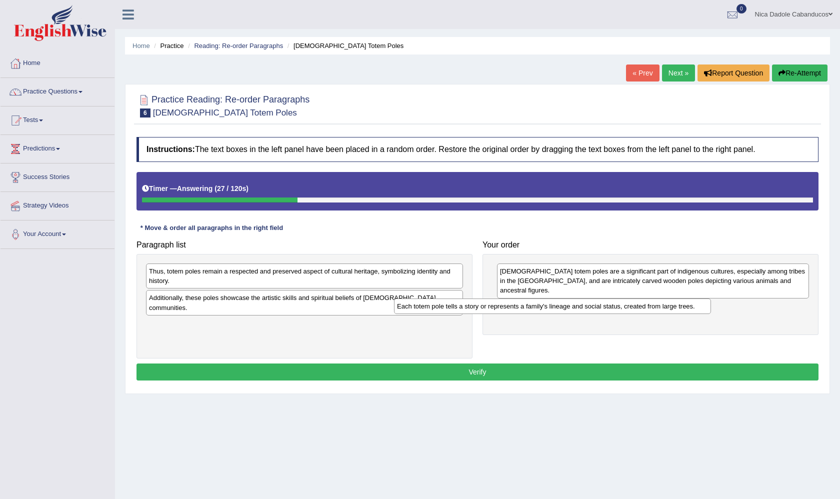
drag, startPoint x: 369, startPoint y: 297, endPoint x: 621, endPoint y: 303, distance: 251.5
click at [621, 303] on div "Each totem pole tells a story or represents a family's lineage and social statu…" at bounding box center [552, 305] width 317 height 15
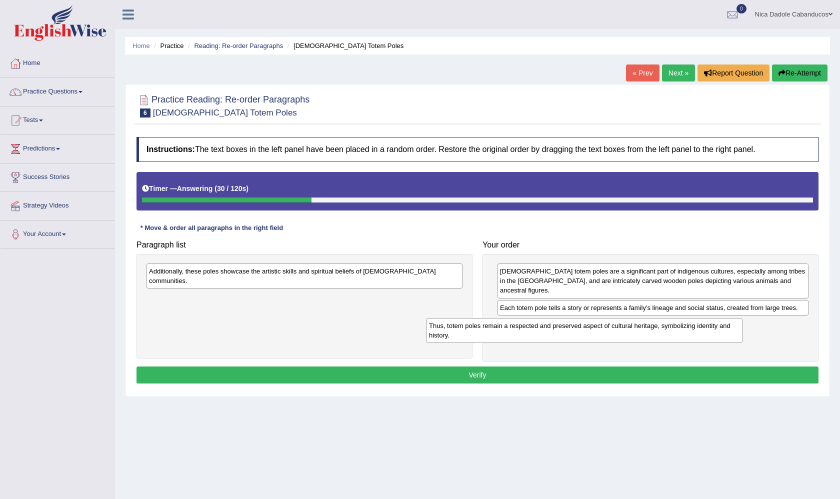
drag, startPoint x: 370, startPoint y: 273, endPoint x: 650, endPoint y: 328, distance: 285.2
click at [650, 328] on div "Thus, totem poles remain a respected and preserved aspect of cultural heritage,…" at bounding box center [584, 330] width 317 height 25
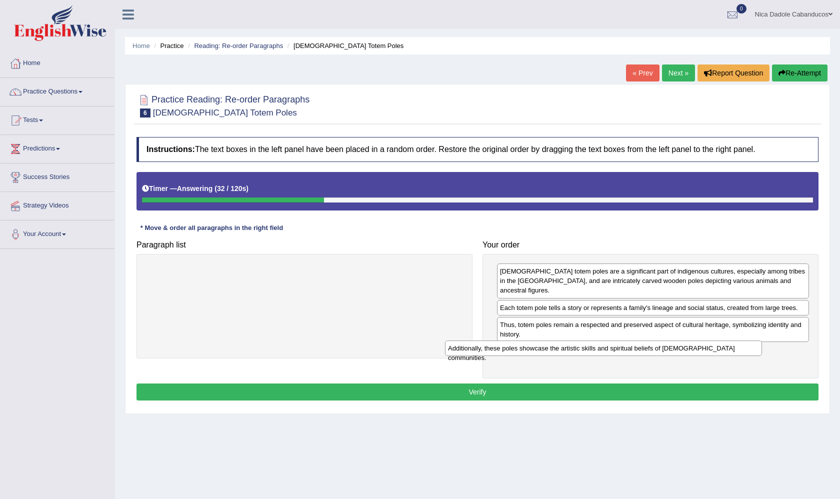
drag, startPoint x: 302, startPoint y: 275, endPoint x: 601, endPoint y: 352, distance: 308.7
click at [601, 352] on div "Additionally, these poles showcase the artistic skills and spiritual beliefs of…" at bounding box center [603, 347] width 317 height 15
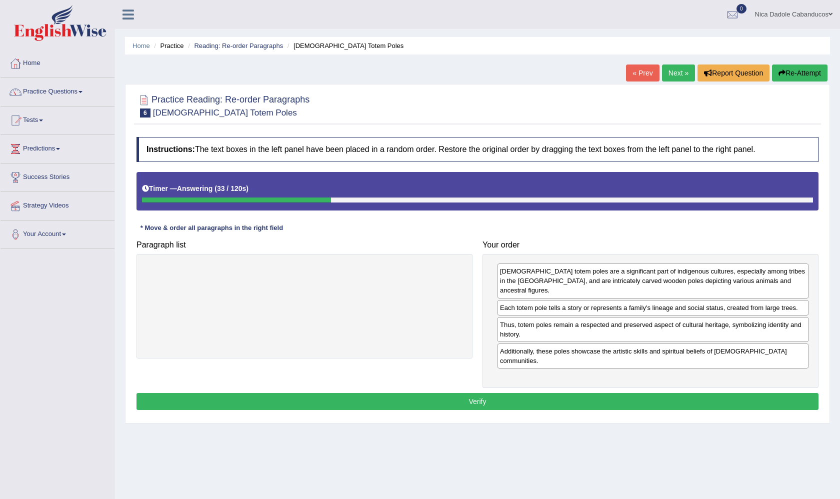
click at [578, 393] on button "Verify" at bounding box center [477, 401] width 682 height 17
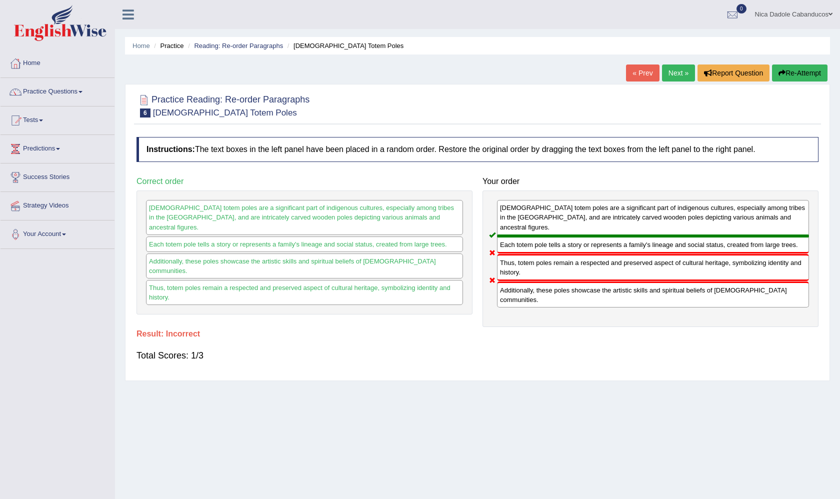
click at [678, 79] on link "Next »" at bounding box center [678, 72] width 33 height 17
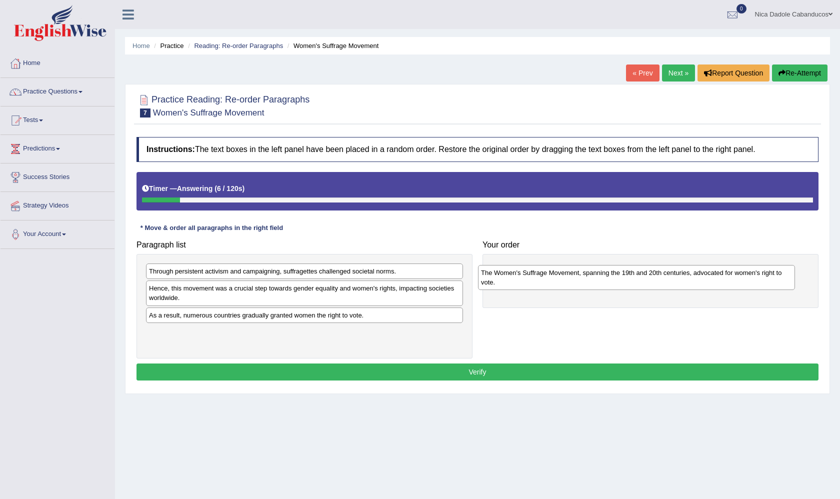
drag, startPoint x: 250, startPoint y: 337, endPoint x: 576, endPoint y: 266, distance: 334.0
click at [576, 266] on div "The Women's Suffrage Movement, spanning the 19th and 20th centuries, advocated …" at bounding box center [636, 277] width 317 height 25
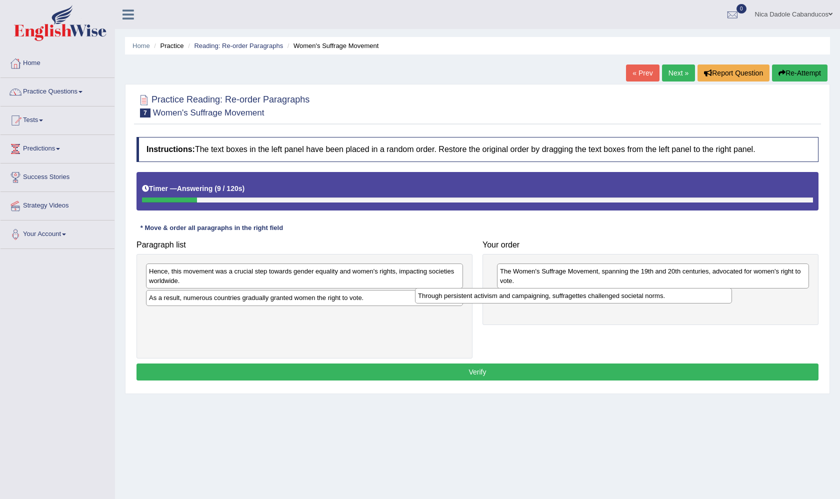
drag, startPoint x: 405, startPoint y: 271, endPoint x: 689, endPoint y: 299, distance: 285.3
click at [689, 299] on div "Through persistent activism and campaigning, suffragettes challenged societal n…" at bounding box center [573, 295] width 317 height 15
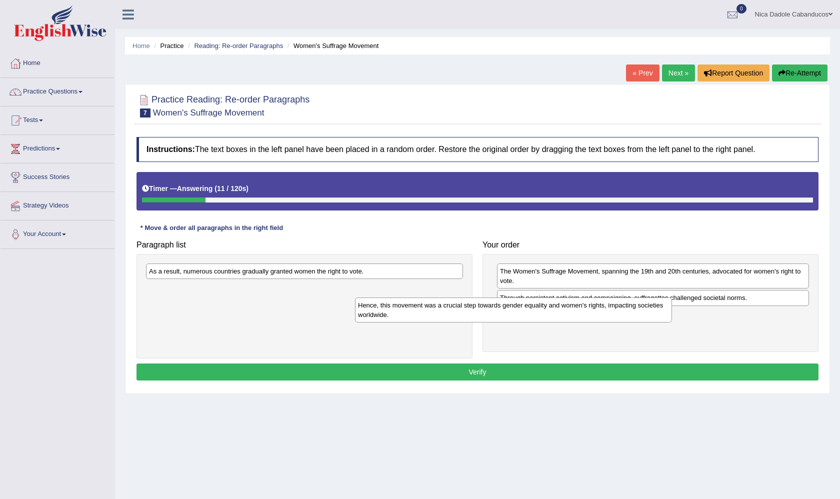
drag, startPoint x: 290, startPoint y: 274, endPoint x: 502, endPoint y: 310, distance: 215.0
click at [502, 309] on div "Hence, this movement was a crucial step towards gender equality and women's rig…" at bounding box center [513, 309] width 317 height 25
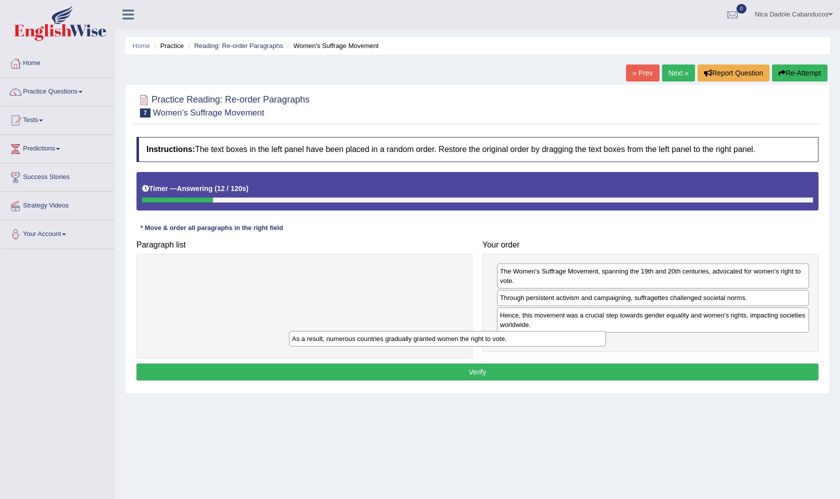
drag, startPoint x: 369, startPoint y: 274, endPoint x: 535, endPoint y: 353, distance: 184.0
click at [535, 346] on div "As a result, numerous countries gradually granted women the right to vote." at bounding box center [447, 338] width 317 height 15
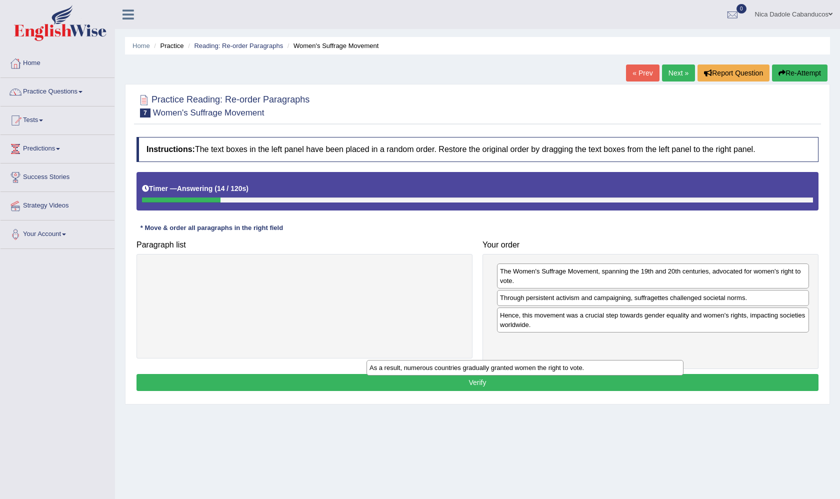
drag, startPoint x: 418, startPoint y: 272, endPoint x: 681, endPoint y: 354, distance: 275.4
click at [681, 360] on div "As a result, numerous countries gradually granted women the right to vote." at bounding box center [524, 367] width 317 height 15
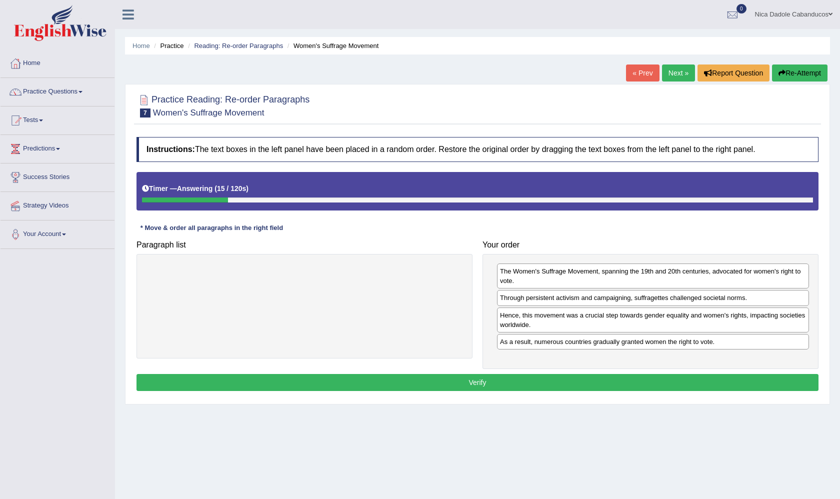
click at [639, 379] on button "Verify" at bounding box center [477, 382] width 682 height 17
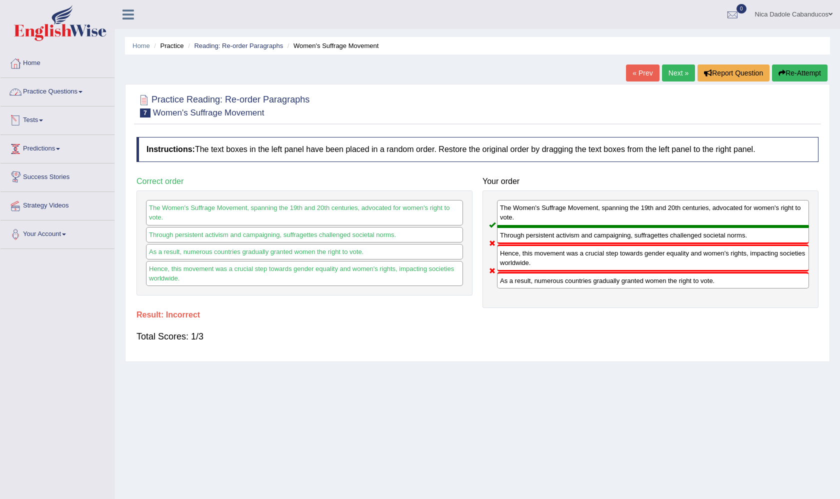
click at [57, 83] on link "Practice Questions" at bounding box center [57, 90] width 114 height 25
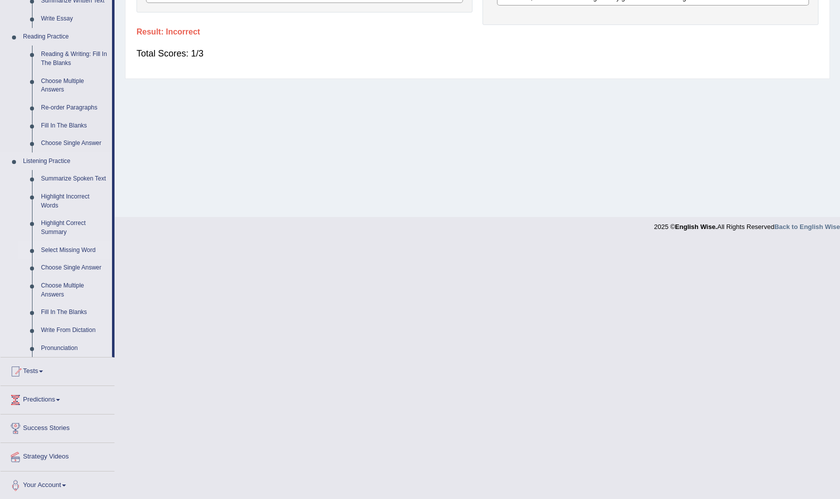
scroll to position [282, 0]
click at [63, 80] on link "Choose Multiple Answers" at bounding box center [73, 86] width 75 height 26
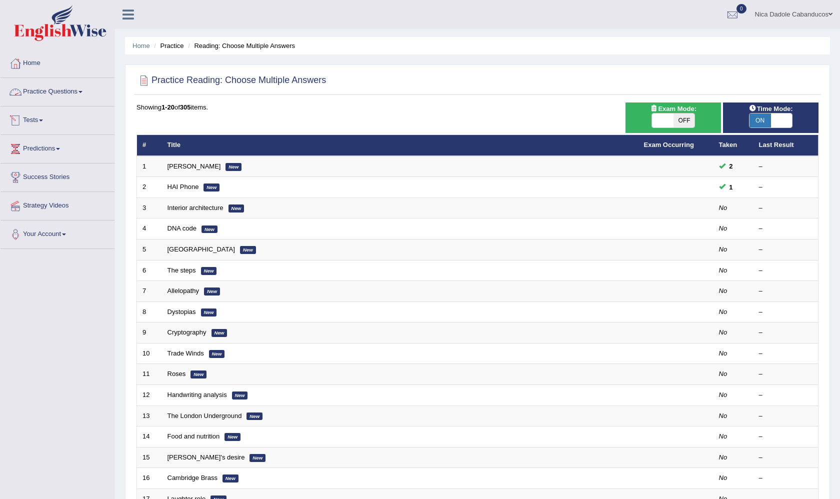
click at [177, 166] on link "[PERSON_NAME]" at bounding box center [193, 165] width 53 height 7
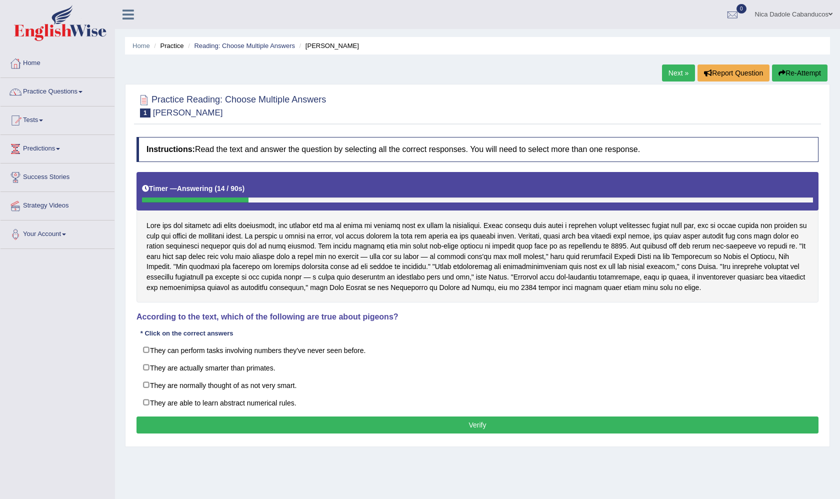
click at [666, 66] on link "Next »" at bounding box center [678, 72] width 33 height 17
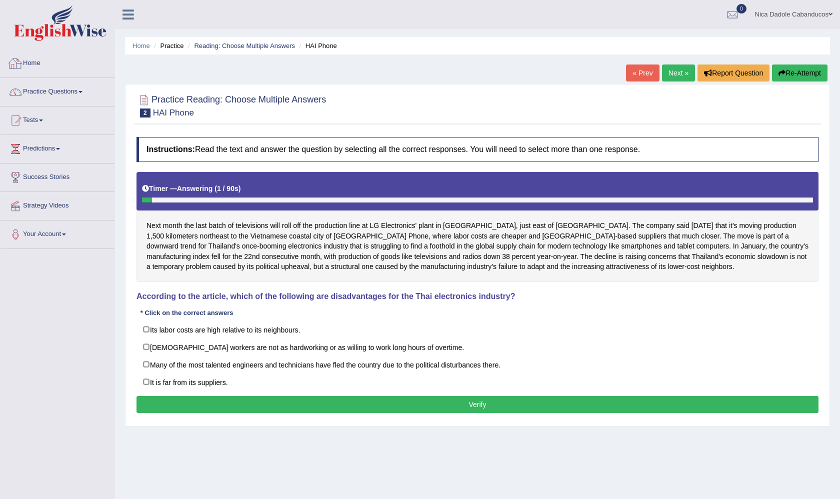
click at [21, 60] on div at bounding box center [15, 63] width 15 height 15
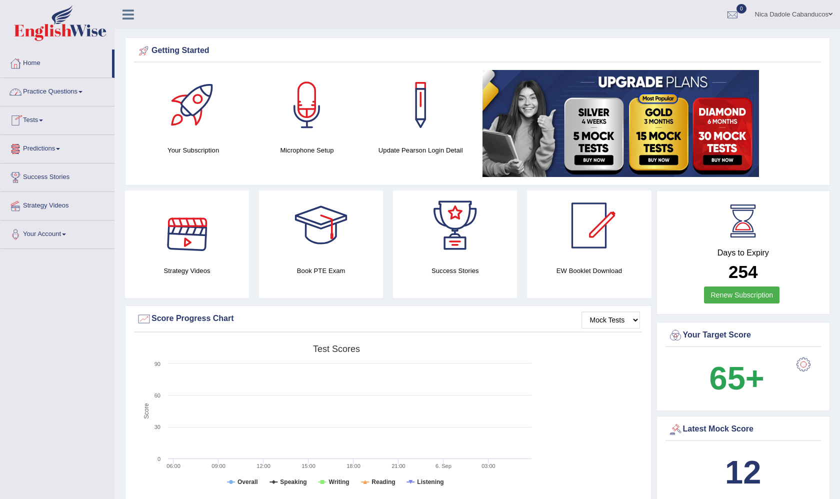
click at [53, 91] on link "Practice Questions" at bounding box center [57, 90] width 114 height 25
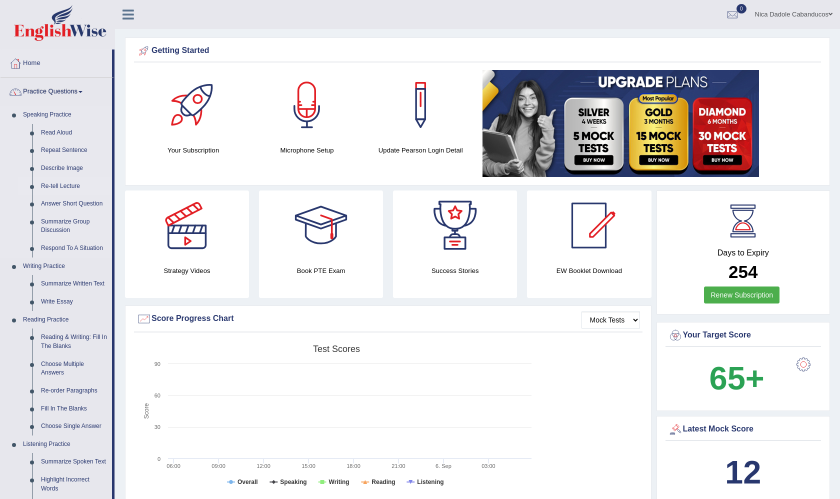
click at [59, 187] on link "Re-tell Lecture" at bounding box center [73, 186] width 75 height 18
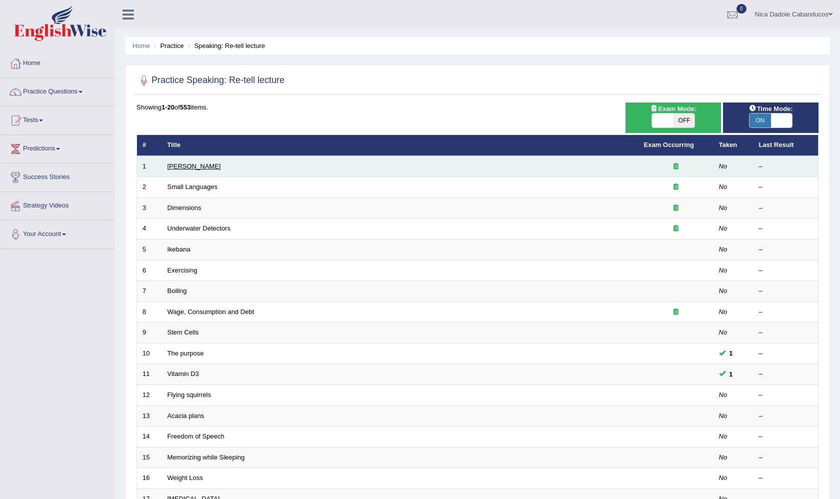
click at [194, 166] on link "[PERSON_NAME]" at bounding box center [193, 165] width 53 height 7
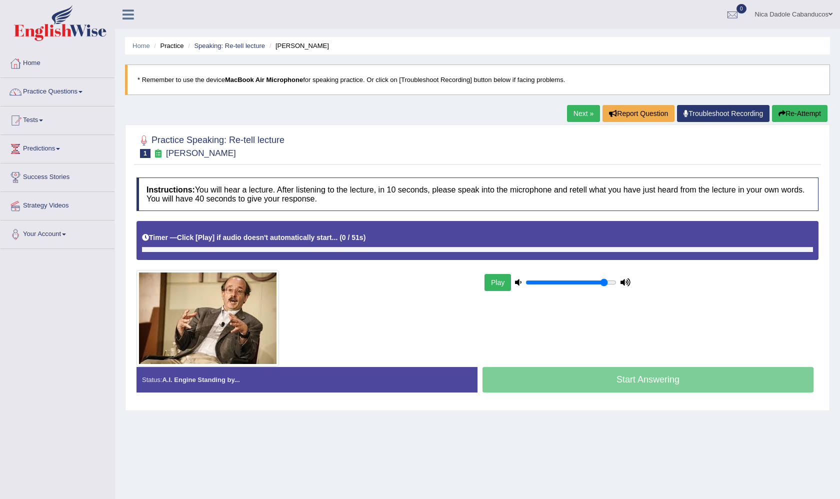
click at [494, 285] on button "Play" at bounding box center [497, 282] width 26 height 17
click at [494, 285] on div "Play" at bounding box center [557, 282] width 150 height 25
click at [34, 68] on link "Home" at bounding box center [57, 61] width 114 height 25
